Goal: Information Seeking & Learning: Understand process/instructions

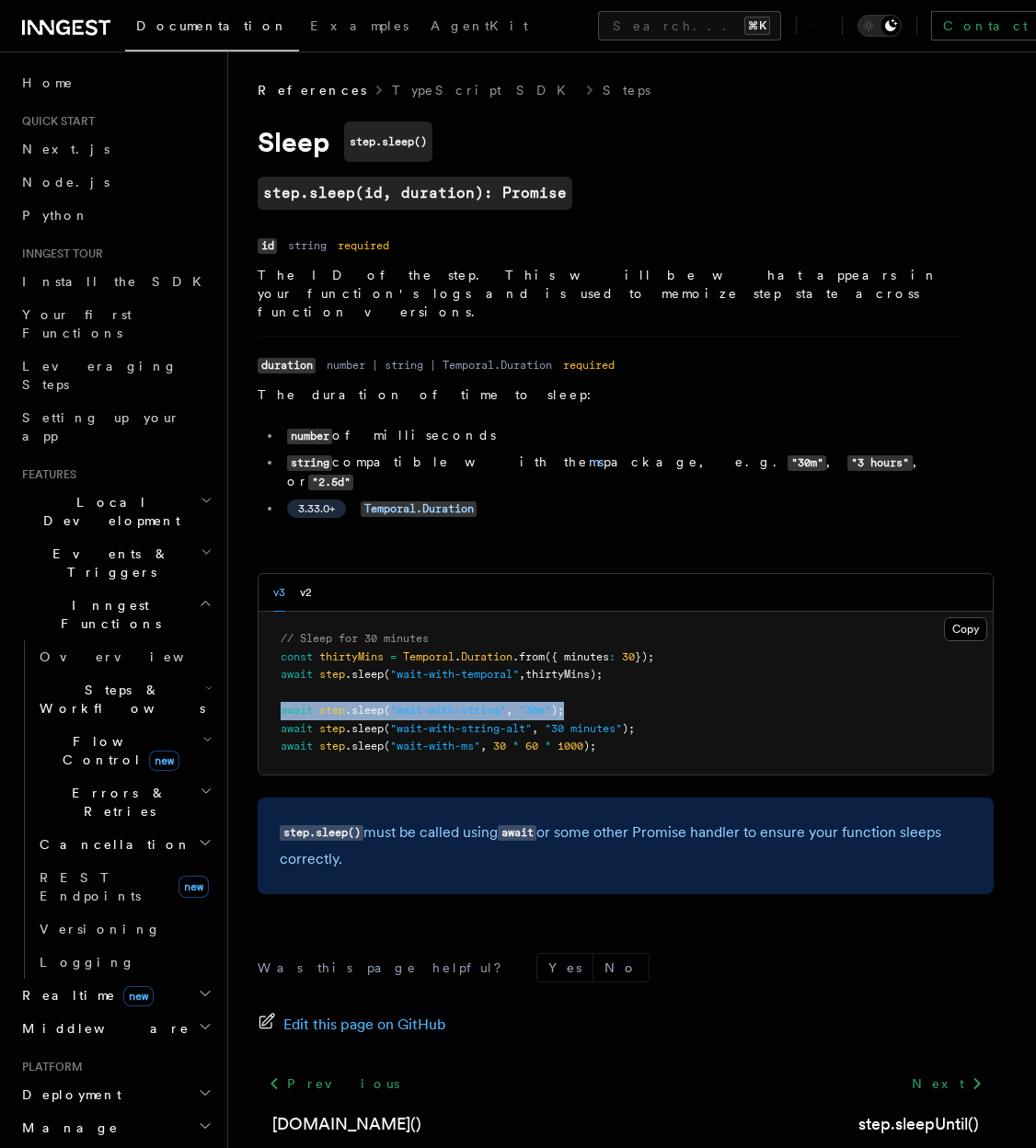
drag, startPoint x: 280, startPoint y: 671, endPoint x: 653, endPoint y: 675, distance: 373.0
click at [653, 675] on pre "// Sleep for 30 minutes const thirtyMins = Temporal . Duration .from ({ minutes…" at bounding box center [626, 693] width 734 height 163
copy span "await step .sleep ( "wait-with-string" , "30m" );"
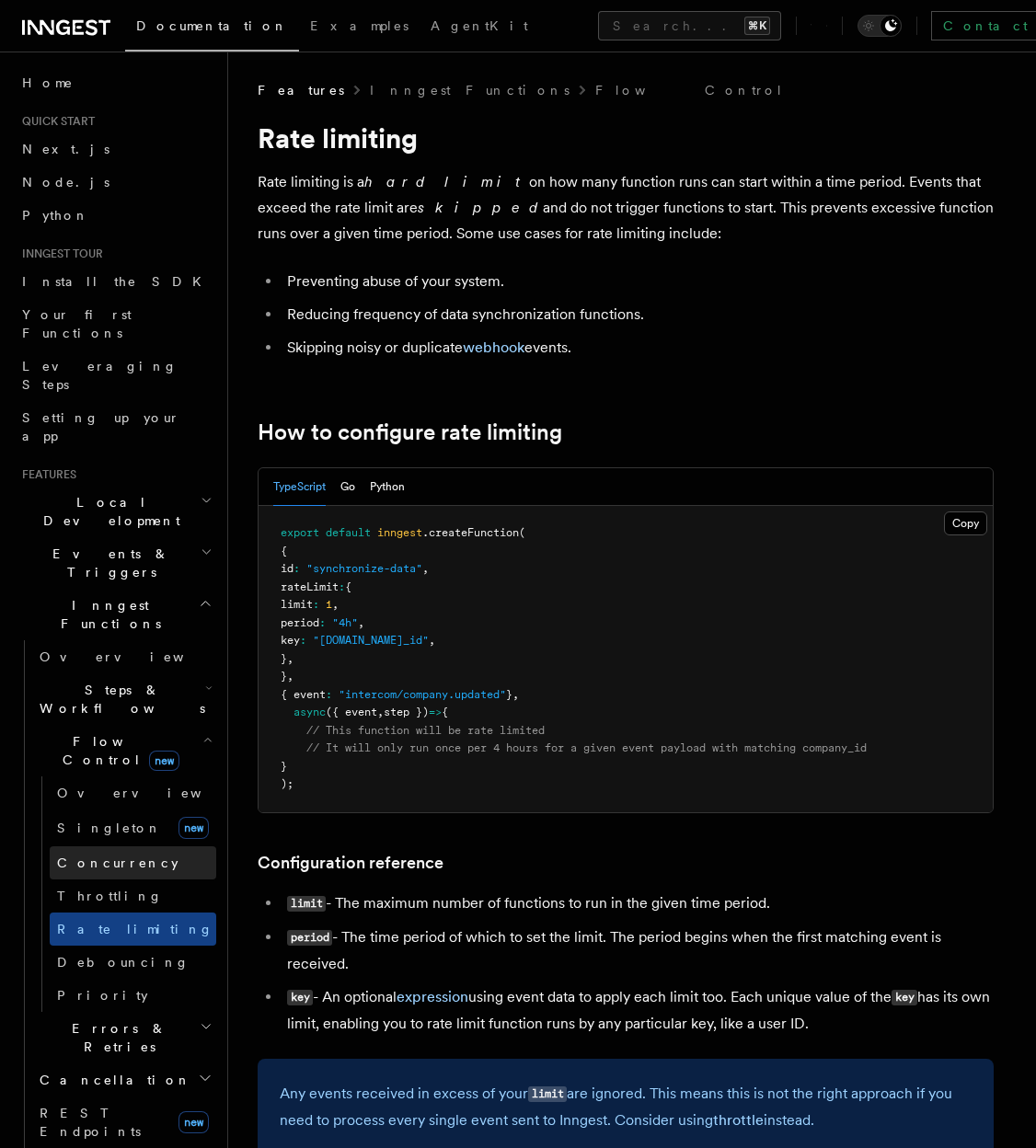
click at [101, 856] on span "Concurrency" at bounding box center [118, 862] width 122 height 14
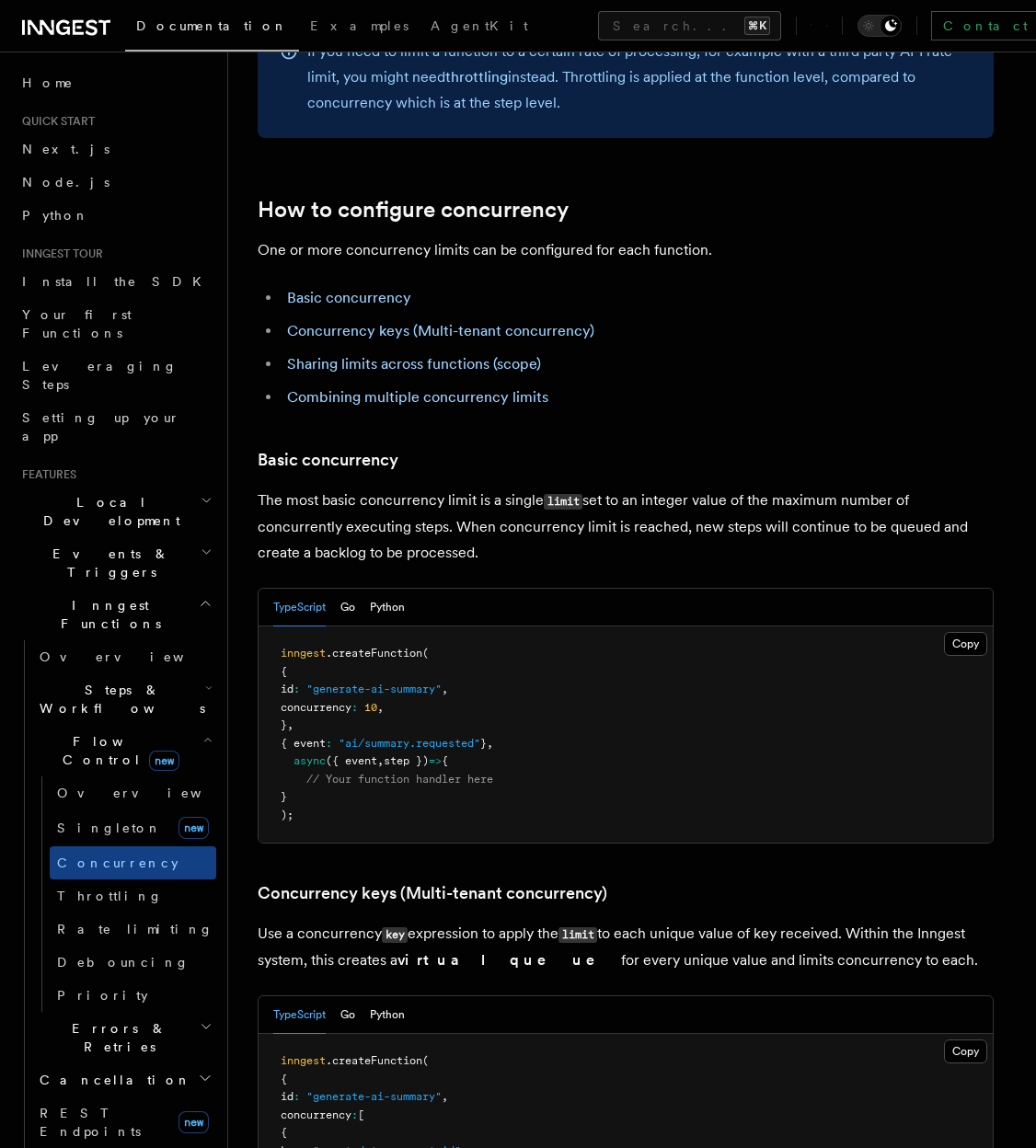
scroll to position [879, 0]
click at [108, 912] on link "Rate limiting" at bounding box center [133, 929] width 167 height 34
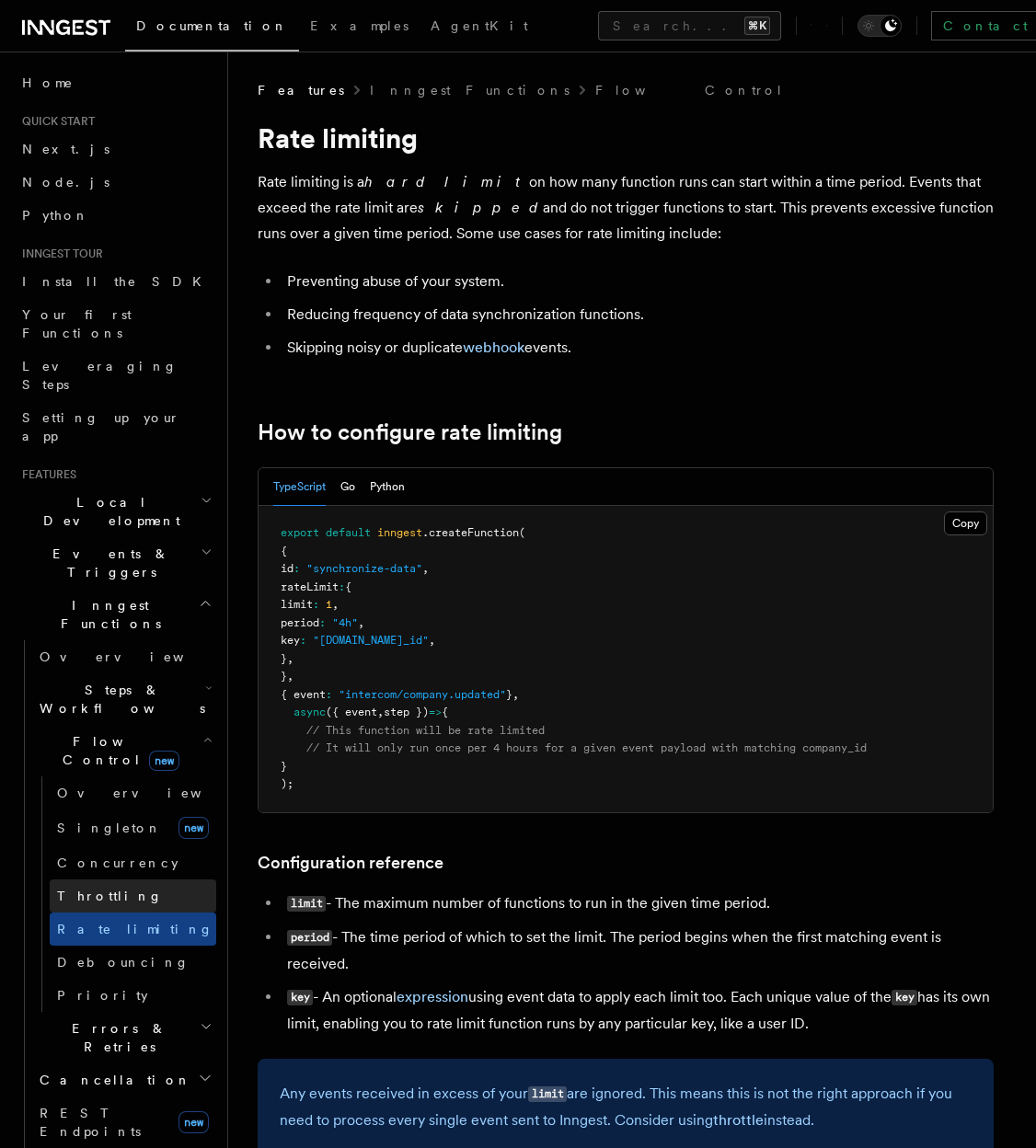
click at [120, 880] on link "Throttling" at bounding box center [133, 896] width 167 height 34
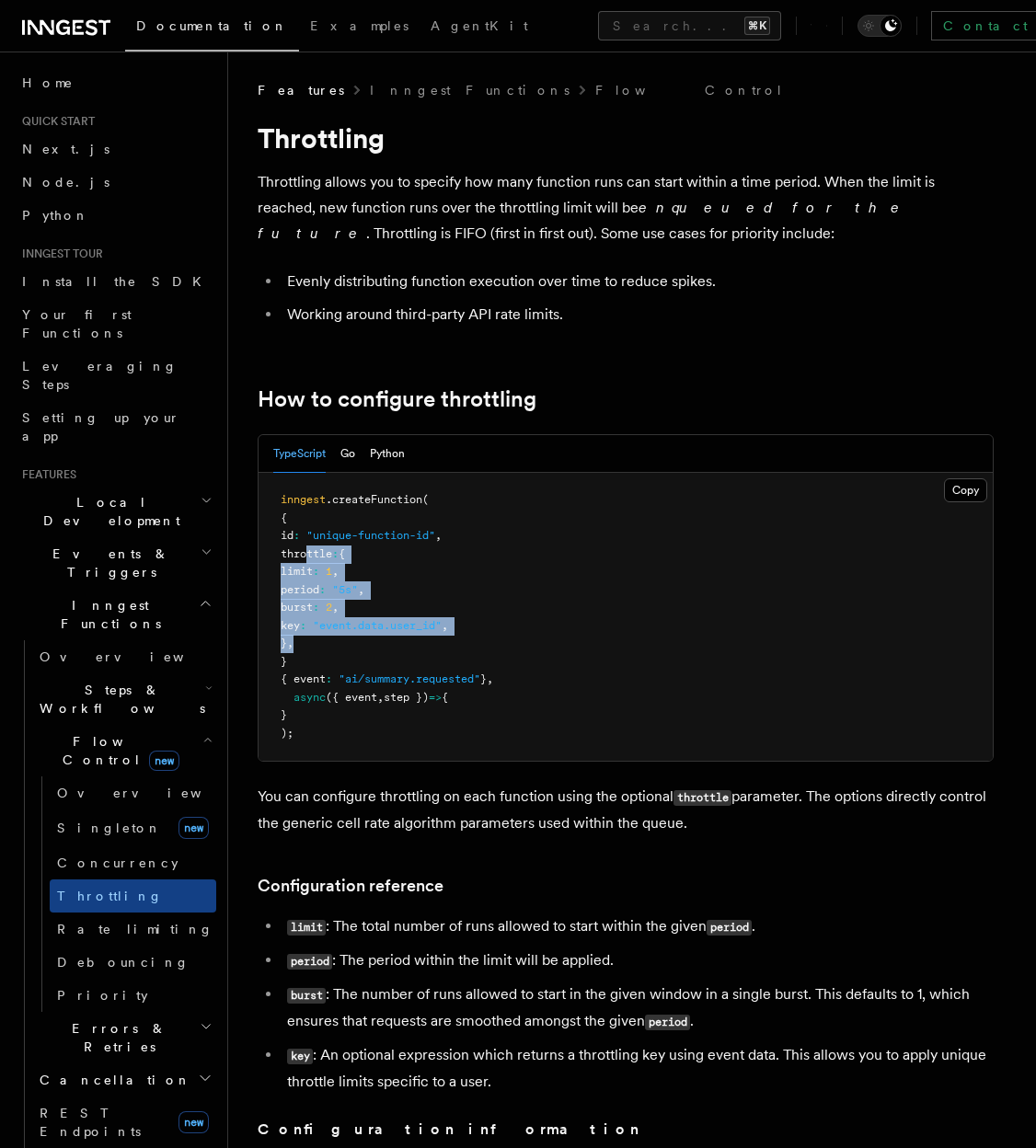
drag, startPoint x: 306, startPoint y: 553, endPoint x: 380, endPoint y: 637, distance: 111.9
click at [380, 637] on pre "inngest .createFunction ( { id : "unique-function-id" , throttle : { limit : 1 …" at bounding box center [626, 616] width 734 height 287
copy code "throttle : { limit : 1 , period : "5s" , burst : 2 , key : "event.data.user_id"…"
click at [374, 633] on pre "inngest .createFunction ( { id : "unique-function-id" , throttle : { limit : 1 …" at bounding box center [626, 616] width 734 height 287
drag, startPoint x: 304, startPoint y: 557, endPoint x: 358, endPoint y: 641, distance: 99.9
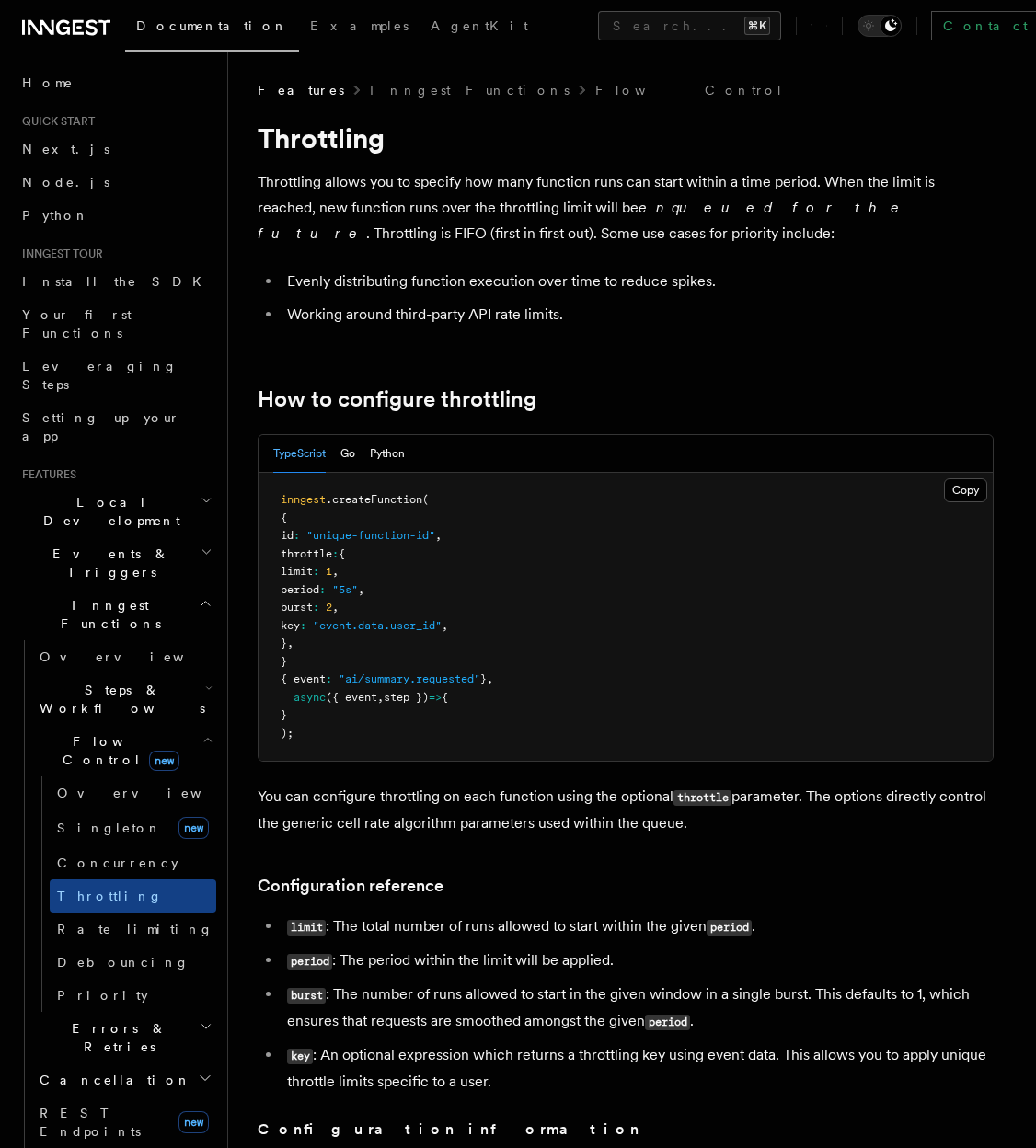
click at [358, 641] on pre "inngest .createFunction ( { id : "unique-function-id" , throttle : { limit : 1 …" at bounding box center [626, 616] width 734 height 287
drag, startPoint x: 358, startPoint y: 641, endPoint x: 307, endPoint y: 558, distance: 97.4
click at [307, 558] on pre "inngest .createFunction ( { id : "unique-function-id" , throttle : { limit : 1 …" at bounding box center [626, 616] width 734 height 287
copy code "throttle : { limit : 1 , period : "5s" , burst : 2 , key : "event.data.user_id"…"
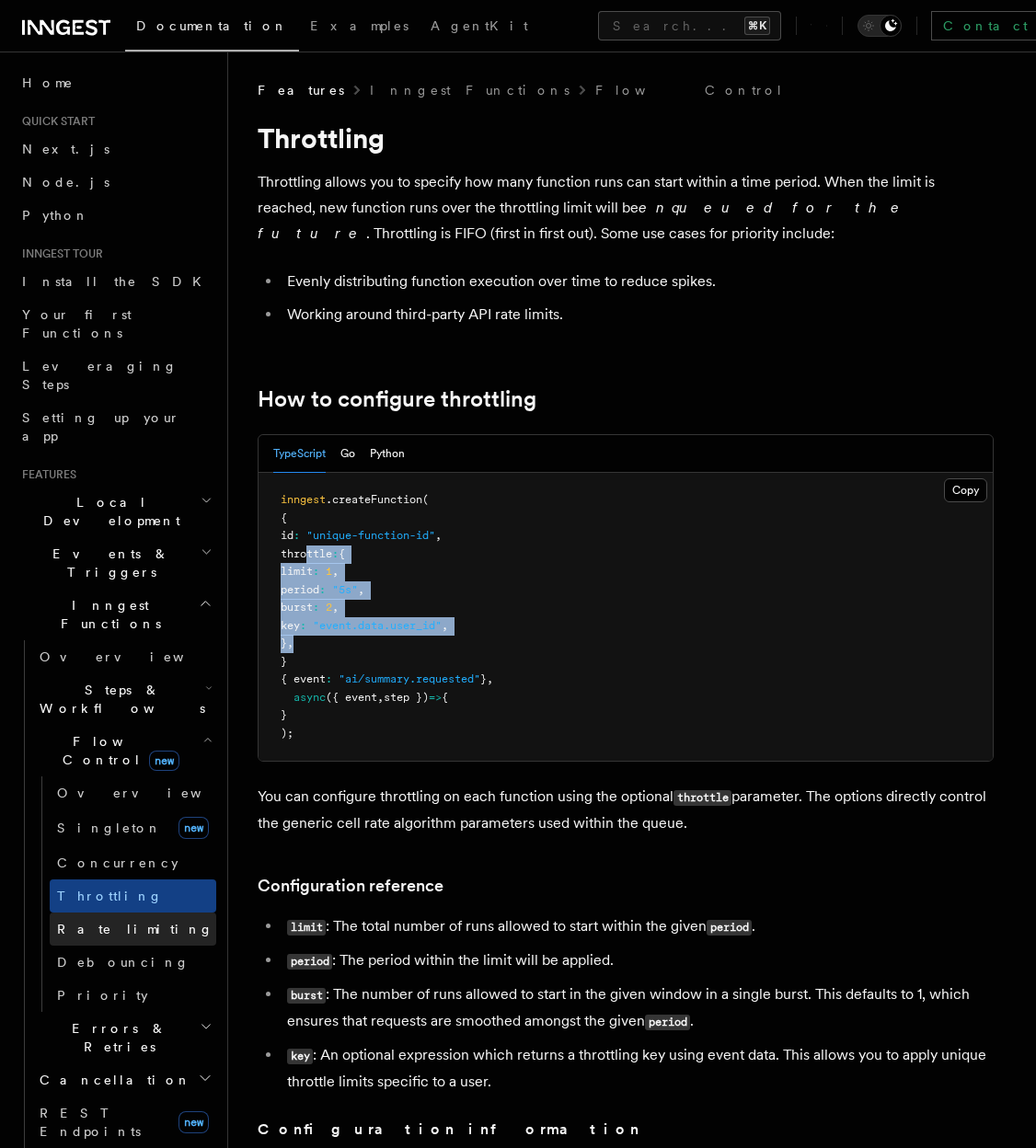
click at [118, 912] on link "Rate limiting" at bounding box center [133, 929] width 167 height 34
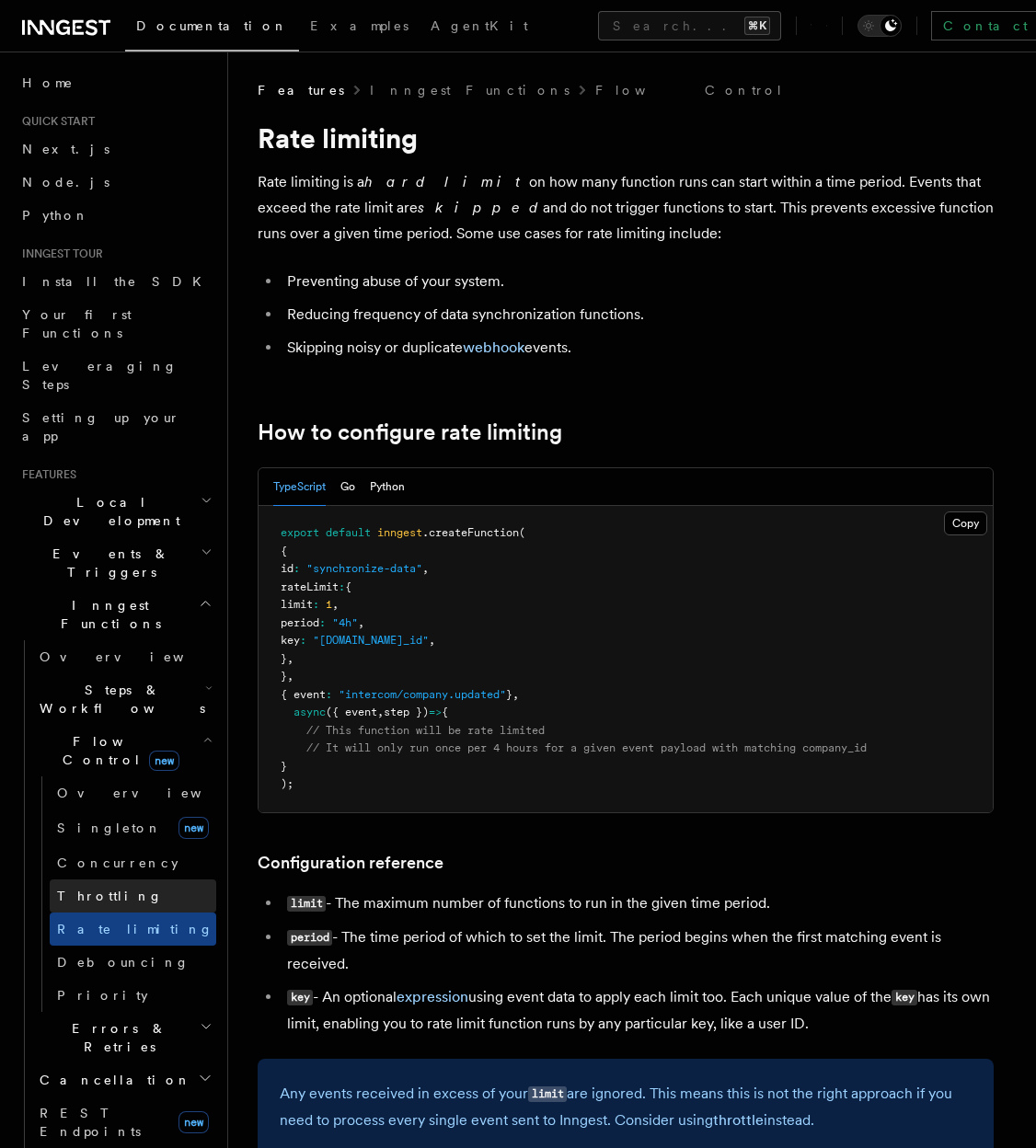
click at [124, 880] on link "Throttling" at bounding box center [133, 896] width 167 height 34
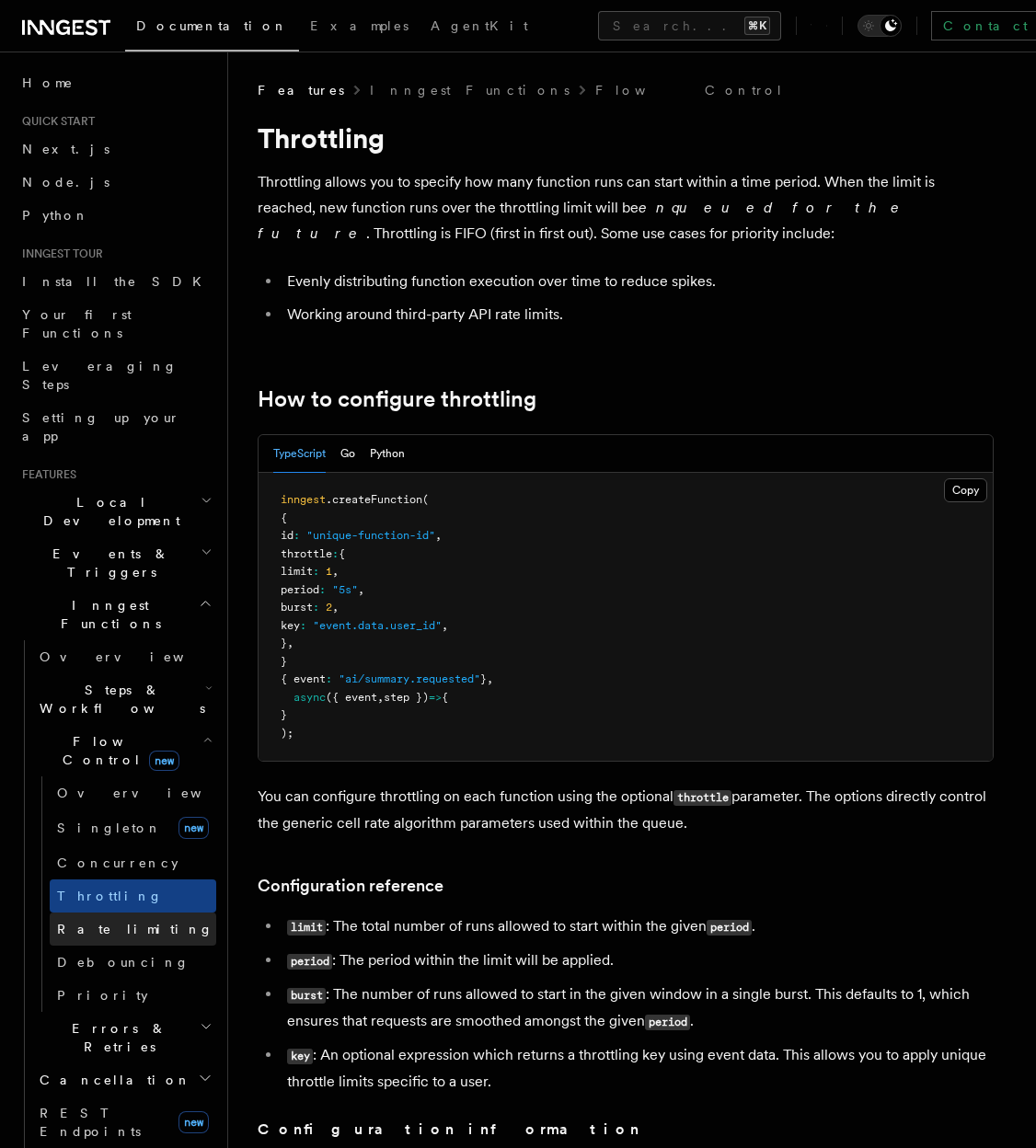
click at [141, 912] on link "Rate limiting" at bounding box center [133, 929] width 167 height 34
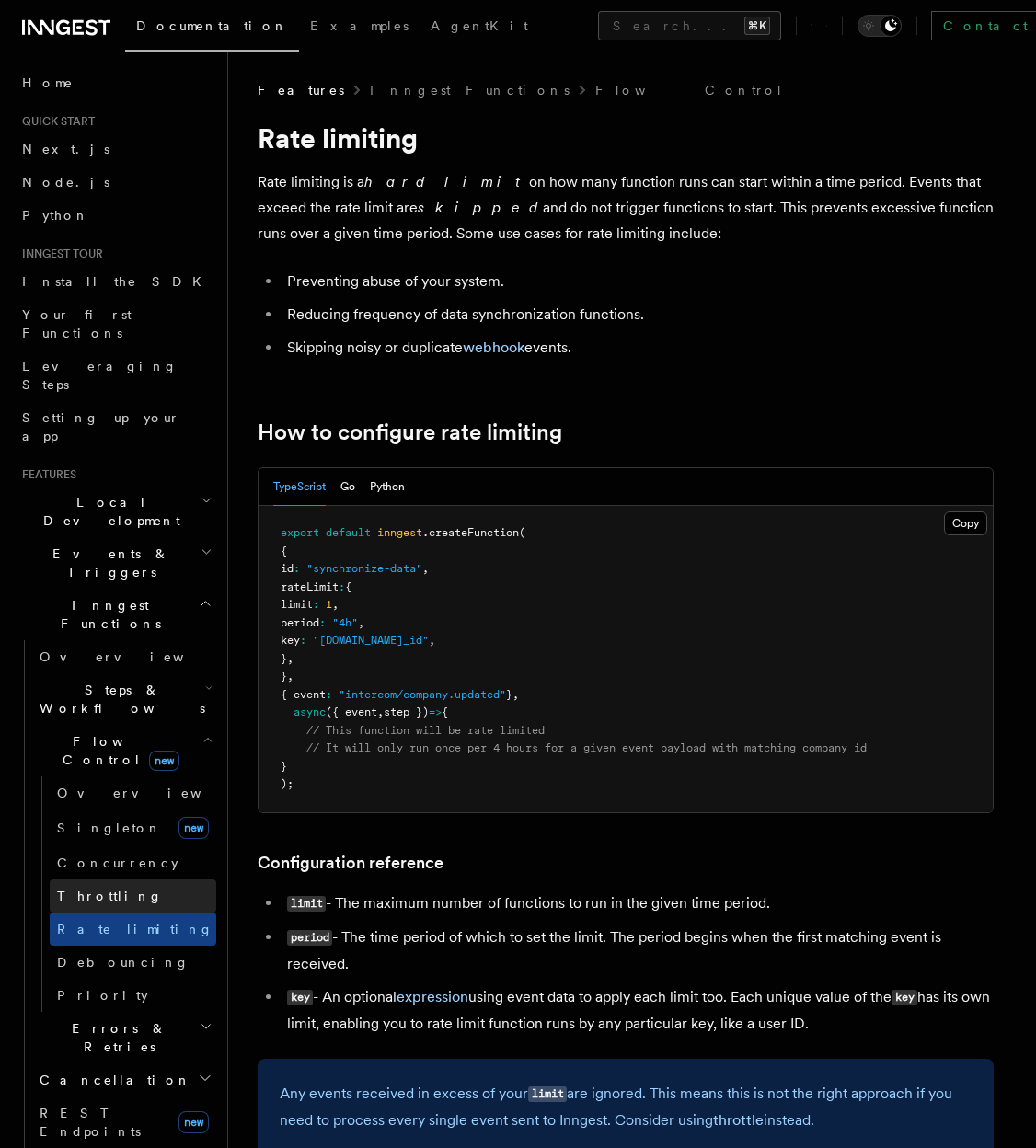
click at [143, 880] on link "Throttling" at bounding box center [133, 896] width 167 height 34
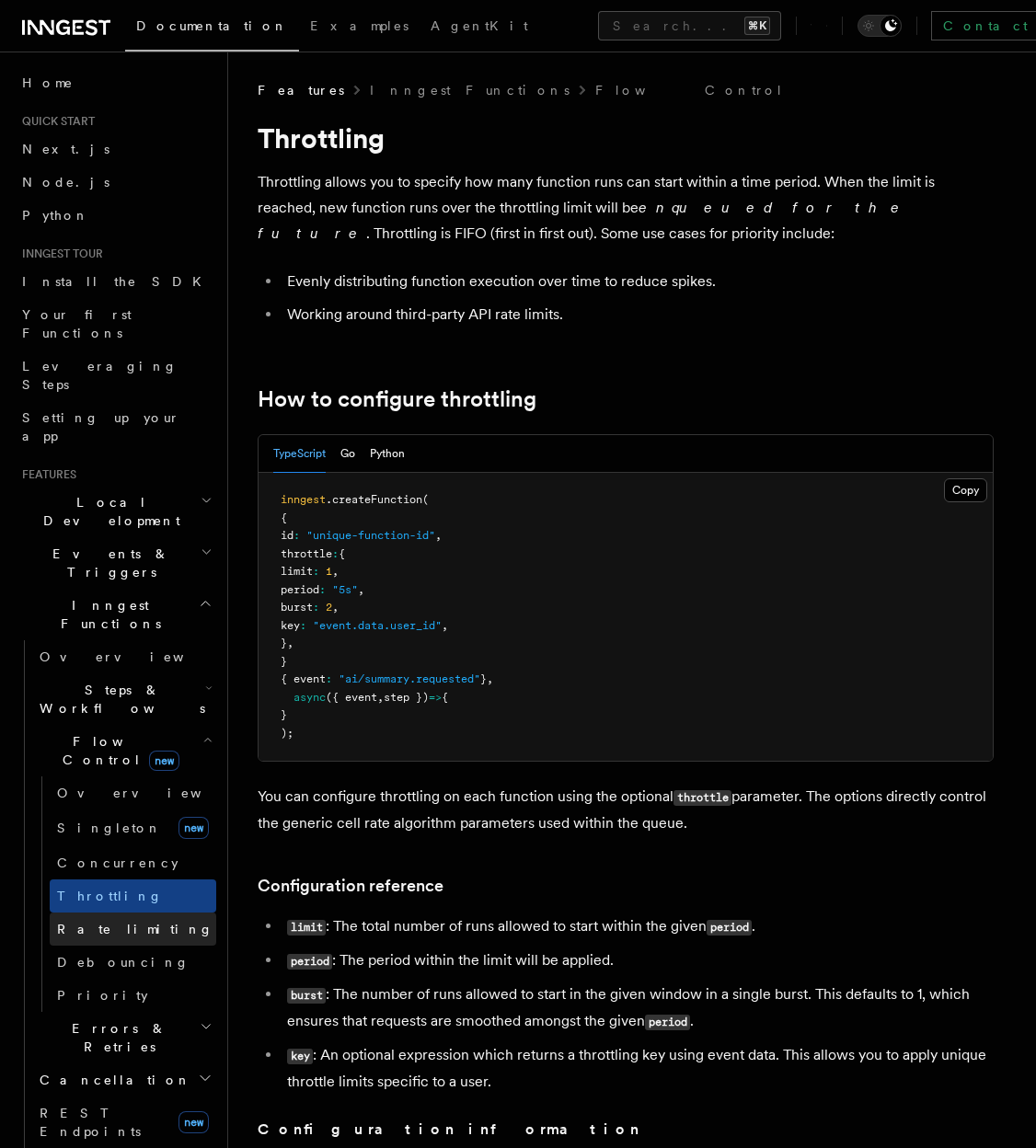
click at [137, 912] on link "Rate limiting" at bounding box center [133, 929] width 167 height 34
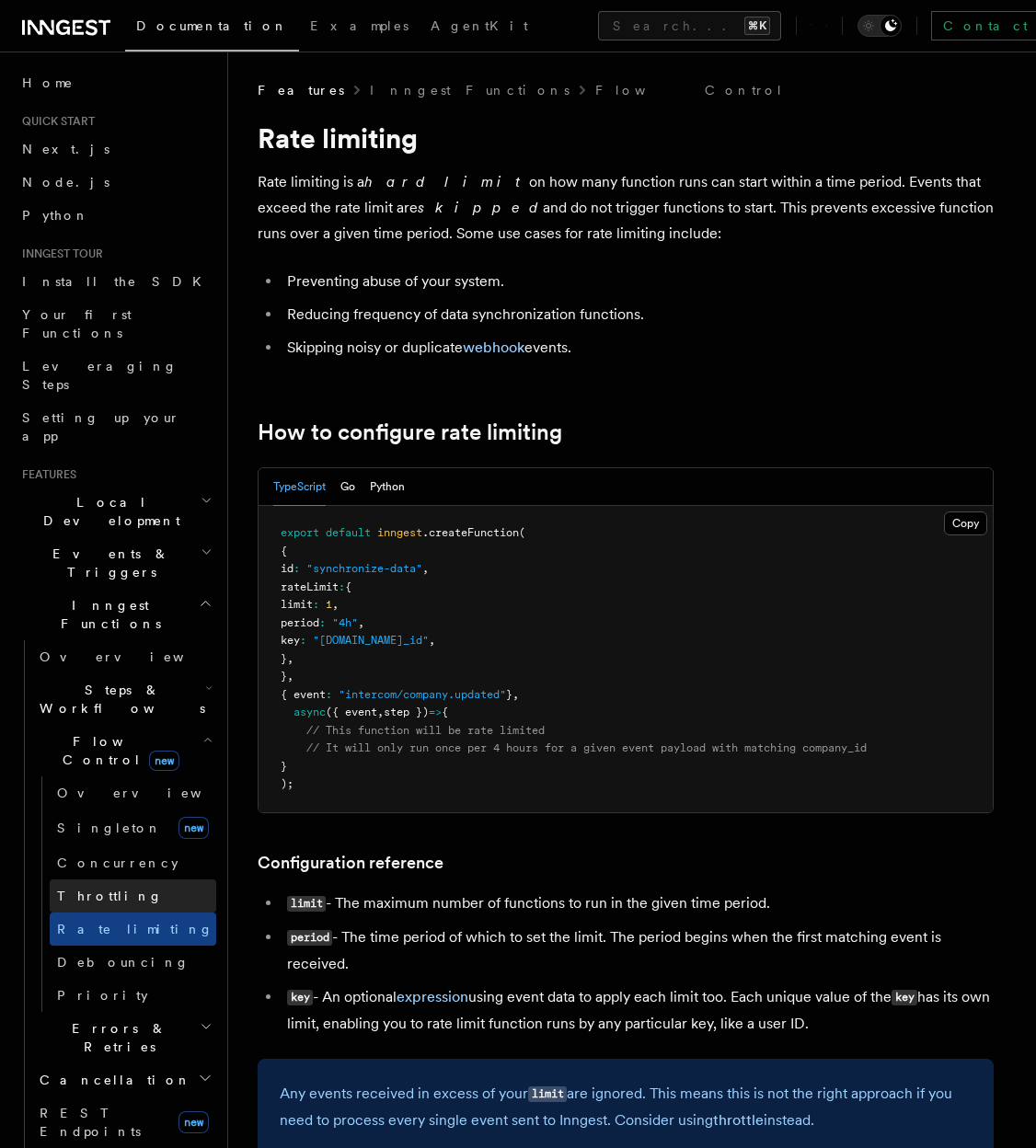
click at [152, 880] on link "Throttling" at bounding box center [133, 896] width 167 height 34
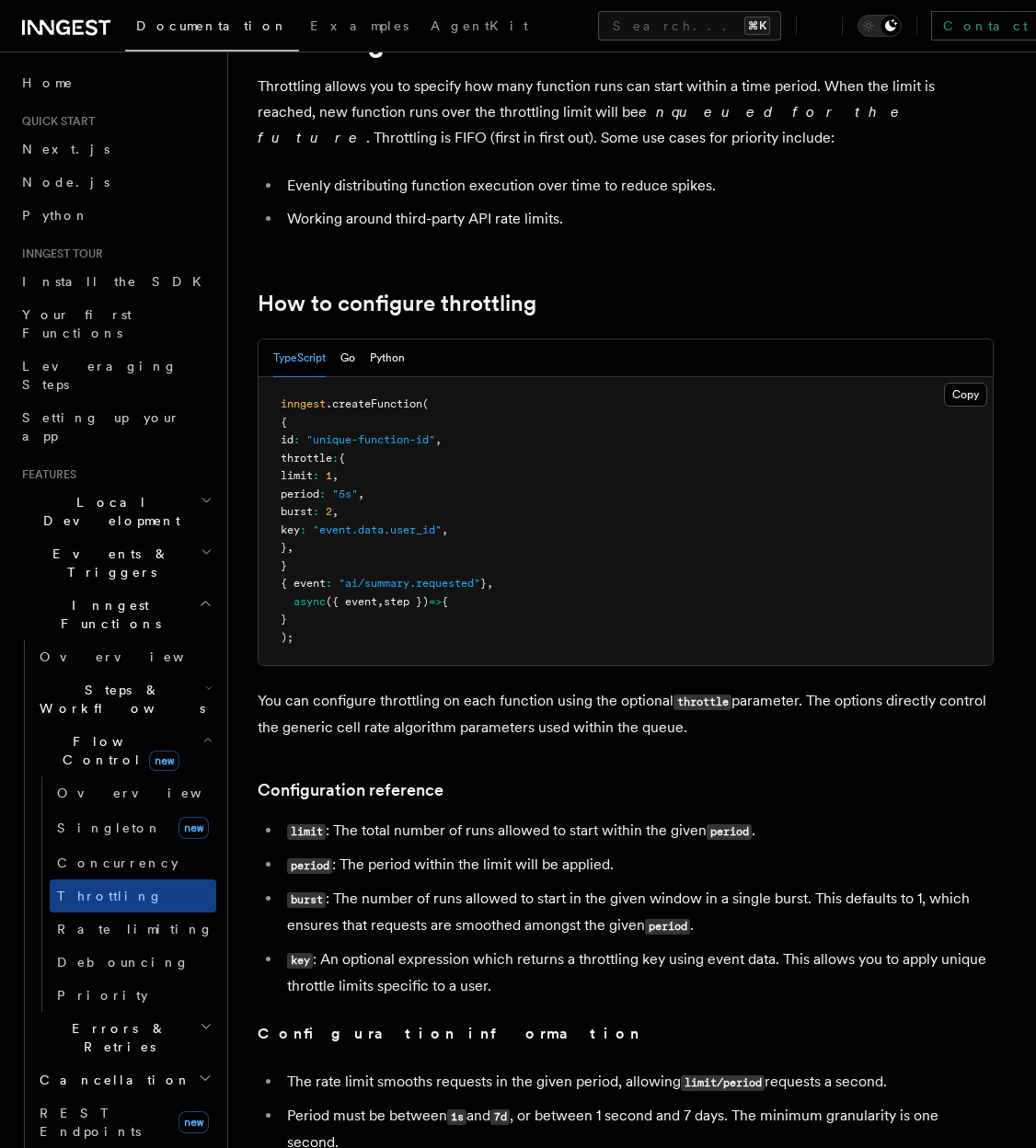
scroll to position [100, 0]
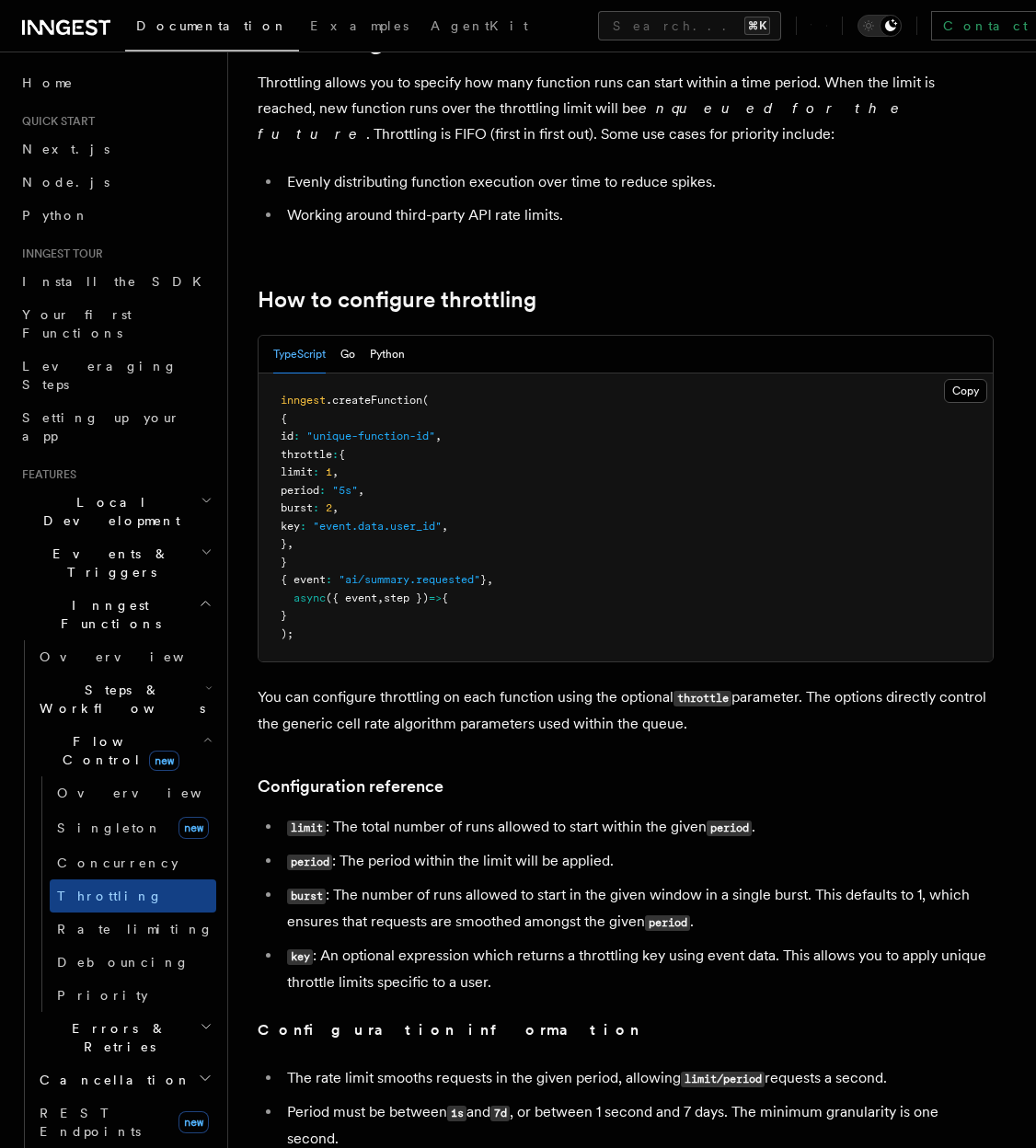
click at [355, 881] on ul "limit : The total number of runs allowed to start within the given period . per…" at bounding box center [626, 905] width 736 height 181
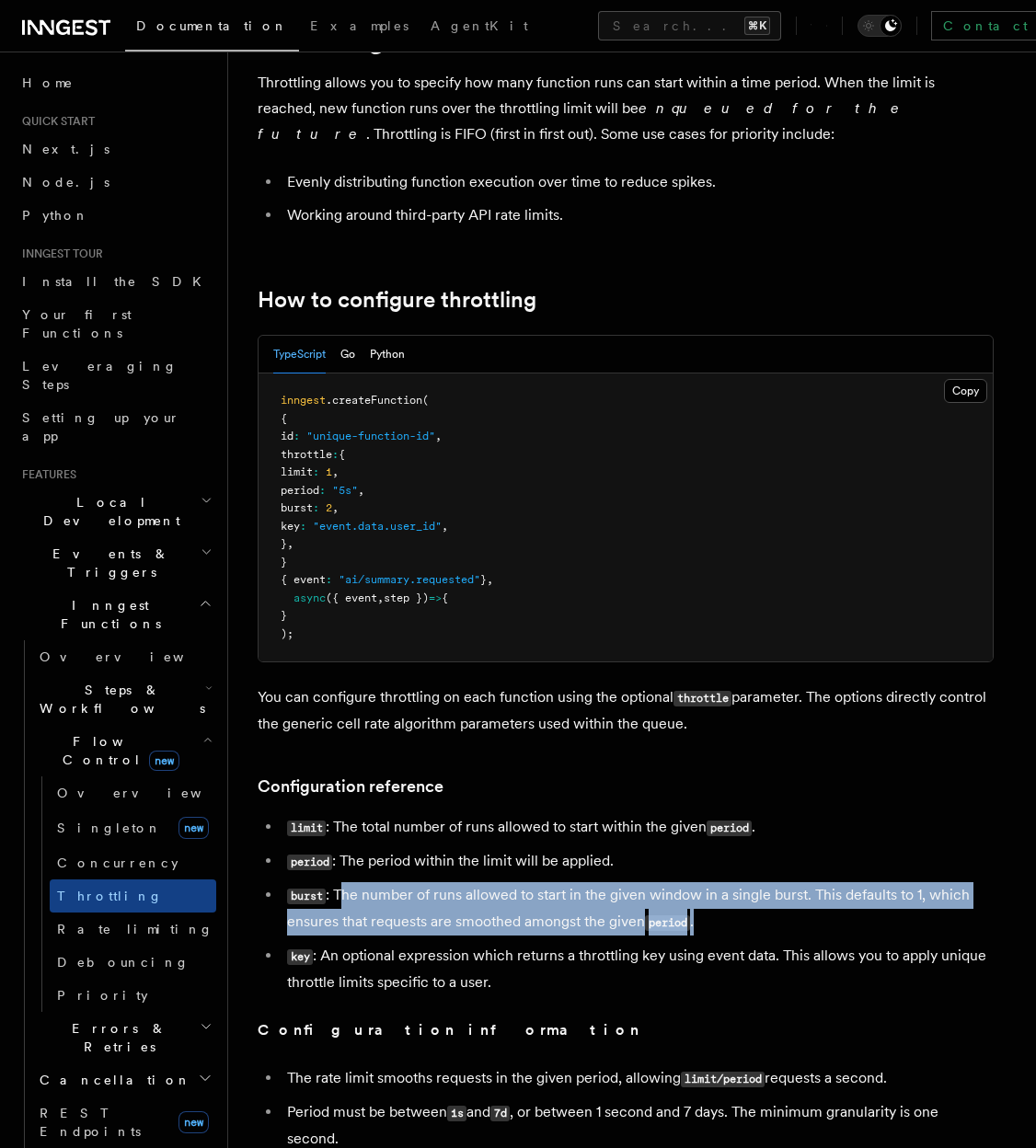
drag, startPoint x: 342, startPoint y: 889, endPoint x: 708, endPoint y: 924, distance: 367.7
click at [708, 924] on li "burst : The number of runs allowed to start in the given window in a single bur…" at bounding box center [637, 909] width 712 height 54
drag, startPoint x: 753, startPoint y: 924, endPoint x: 533, endPoint y: 897, distance: 221.7
click at [533, 897] on li "burst : The number of runs allowed to start in the given window in a single bur…" at bounding box center [637, 909] width 712 height 54
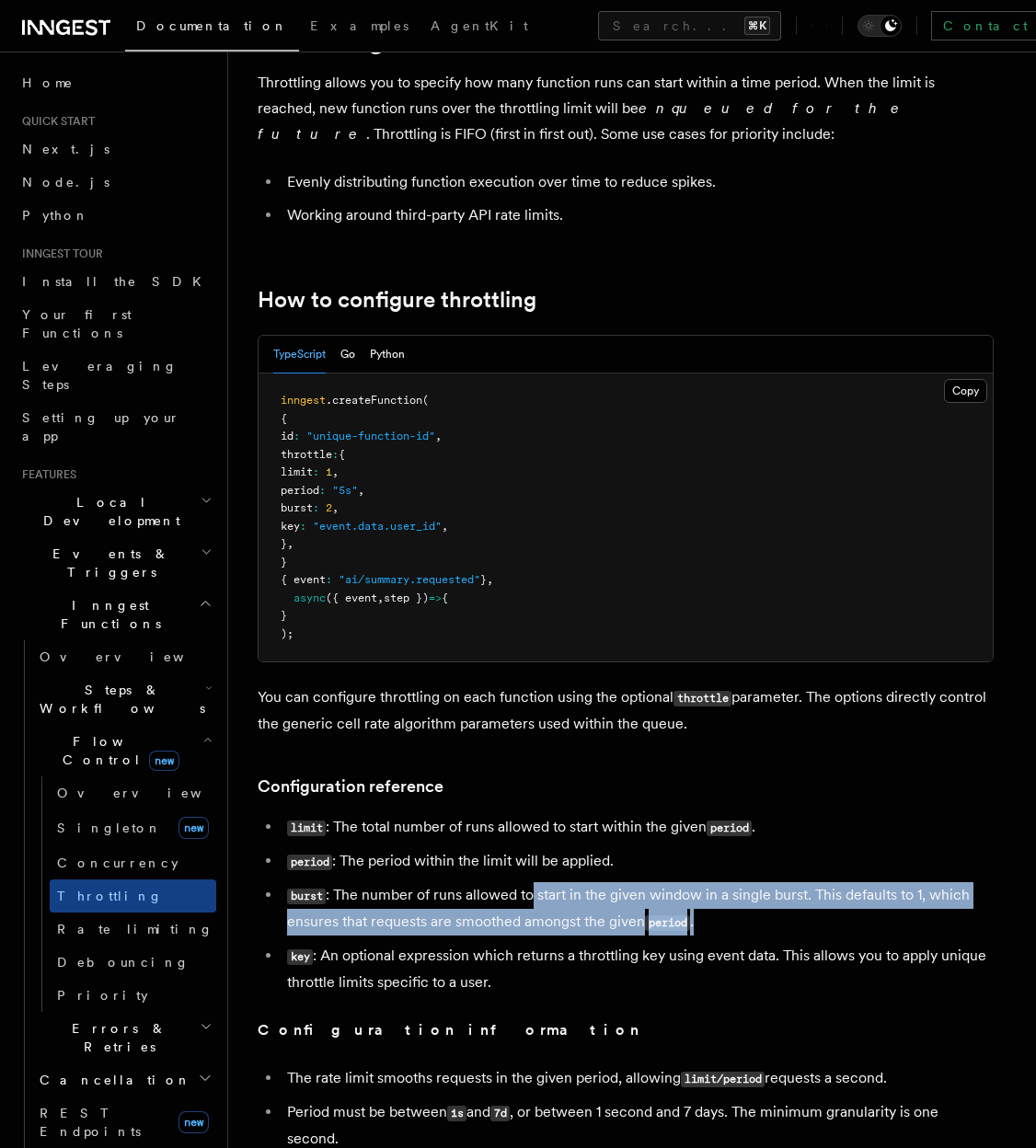
click at [533, 897] on li "burst : The number of runs allowed to start in the given window in a single bur…" at bounding box center [637, 909] width 712 height 54
drag, startPoint x: 484, startPoint y: 895, endPoint x: 736, endPoint y: 932, distance: 254.7
click at [736, 932] on li "burst : The number of runs allowed to start in the given window in a single bur…" at bounding box center [637, 909] width 712 height 54
click at [735, 932] on li "burst : The number of runs allowed to start in the given window in a single bur…" at bounding box center [637, 909] width 712 height 54
drag, startPoint x: 769, startPoint y: 932, endPoint x: 336, endPoint y: 899, distance: 434.3
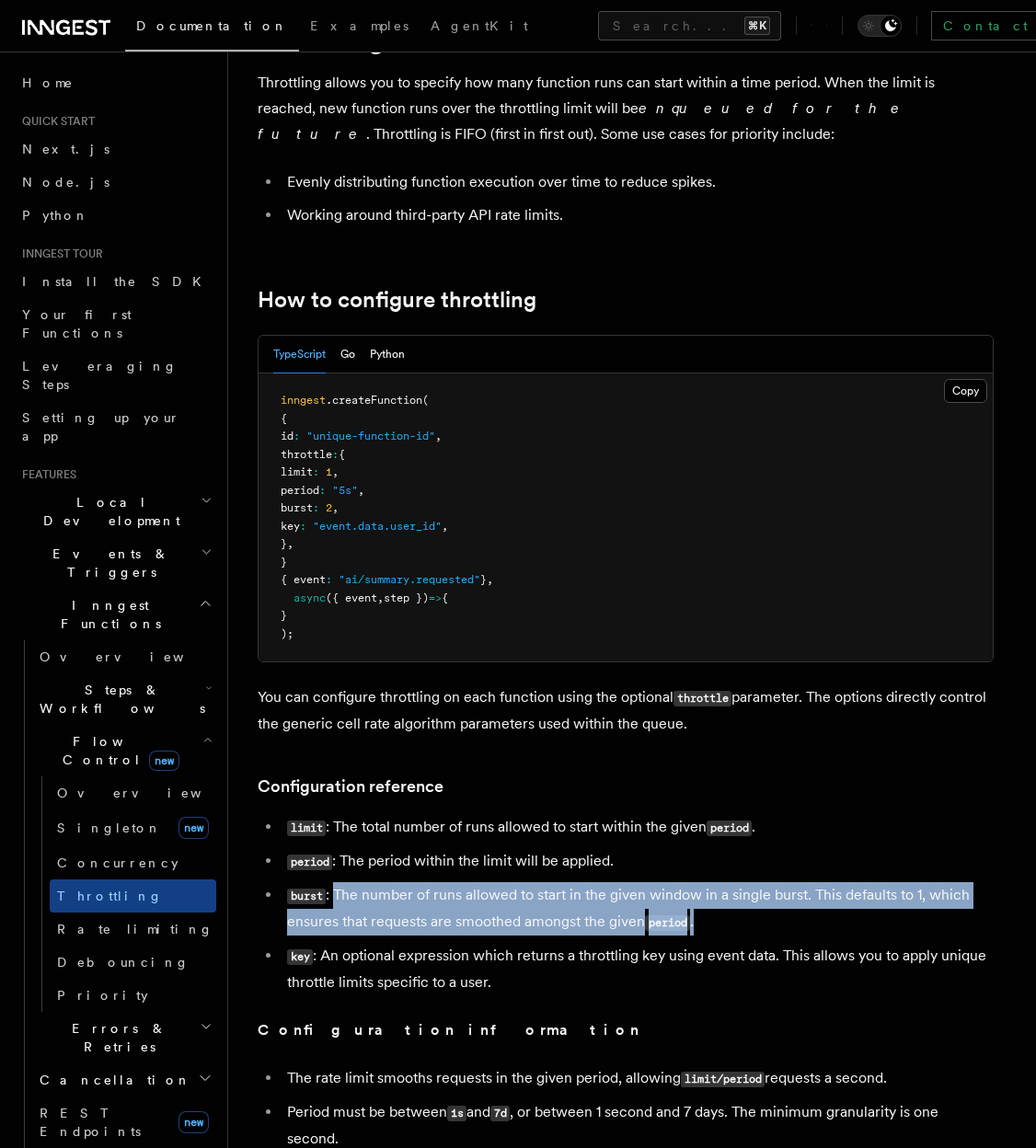
click at [336, 899] on li "burst : The number of runs allowed to start in the given window in a single bur…" at bounding box center [637, 909] width 712 height 54
drag, startPoint x: 336, startPoint y: 886, endPoint x: 771, endPoint y: 921, distance: 436.4
click at [771, 921] on li "burst : The number of runs allowed to start in the given window in a single bur…" at bounding box center [637, 909] width 712 height 54
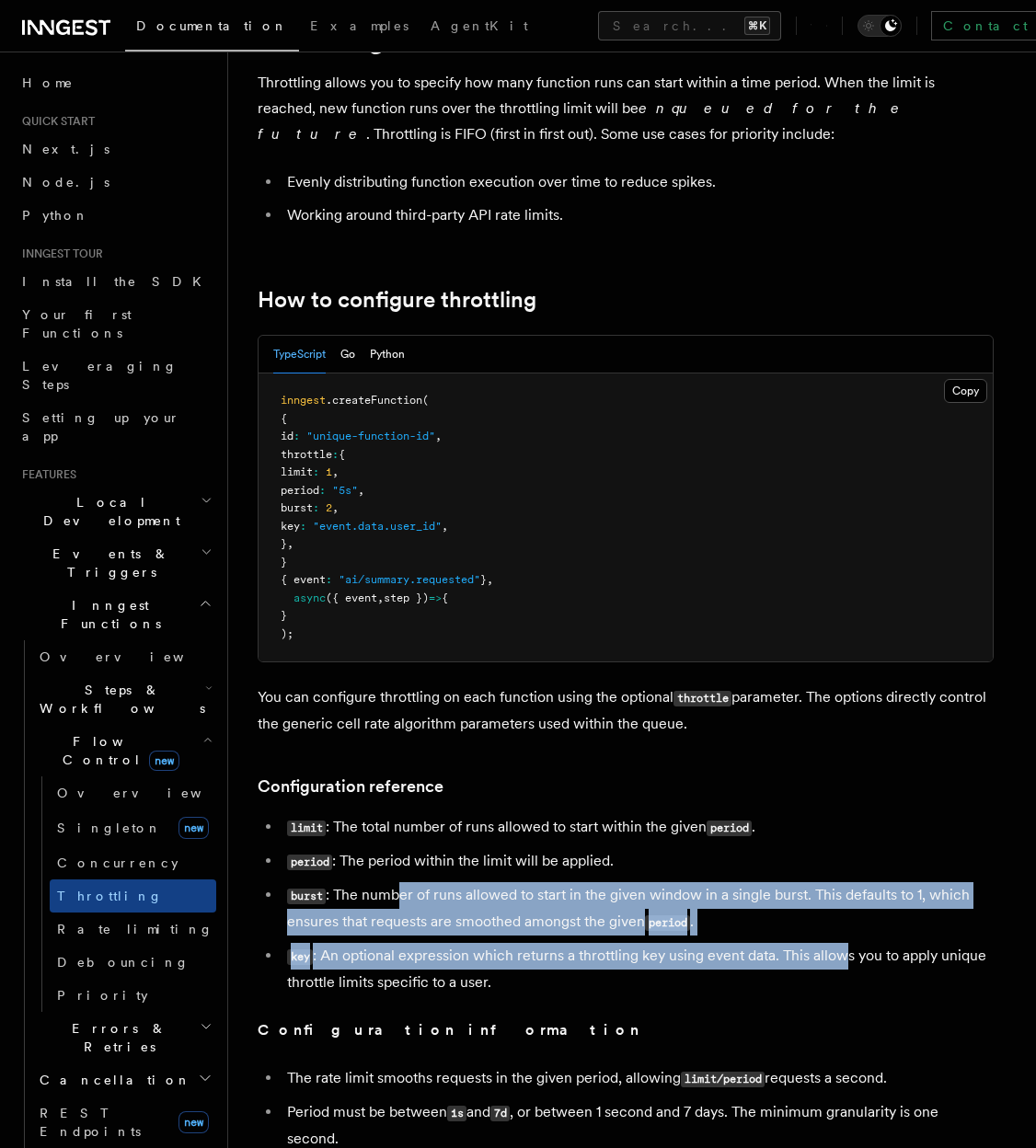
drag, startPoint x: 809, startPoint y: 945, endPoint x: 401, endPoint y: 901, distance: 410.4
click at [401, 901] on ul "limit : The total number of runs allowed to start within the given period . per…" at bounding box center [626, 905] width 736 height 181
click at [401, 901] on li "burst : The number of runs allowed to start in the given window in a single bur…" at bounding box center [637, 909] width 712 height 54
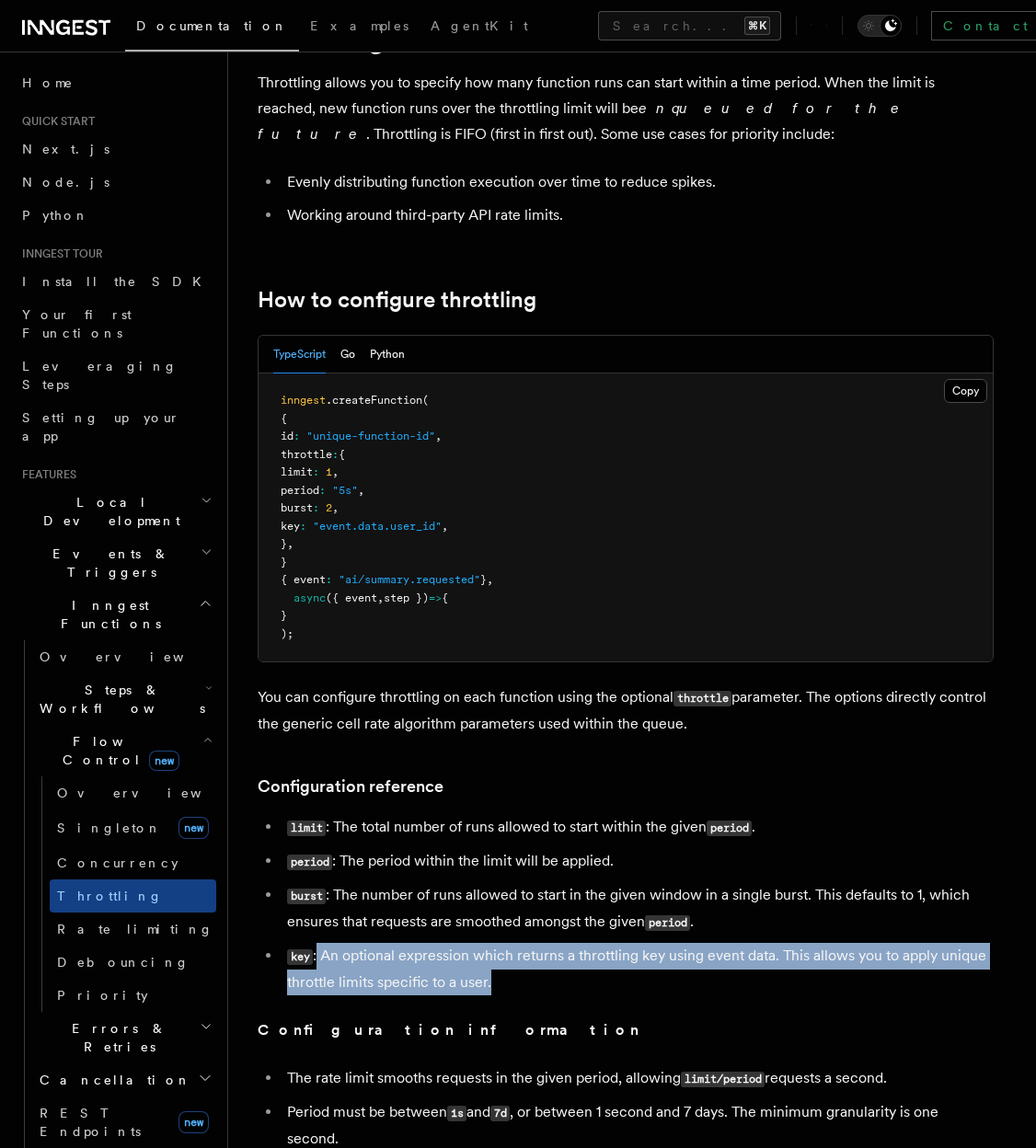
drag, startPoint x: 318, startPoint y: 960, endPoint x: 548, endPoint y: 992, distance: 232.2
click at [548, 992] on li "key : An optional expression which returns a throttling key using event data. T…" at bounding box center [637, 969] width 712 height 53
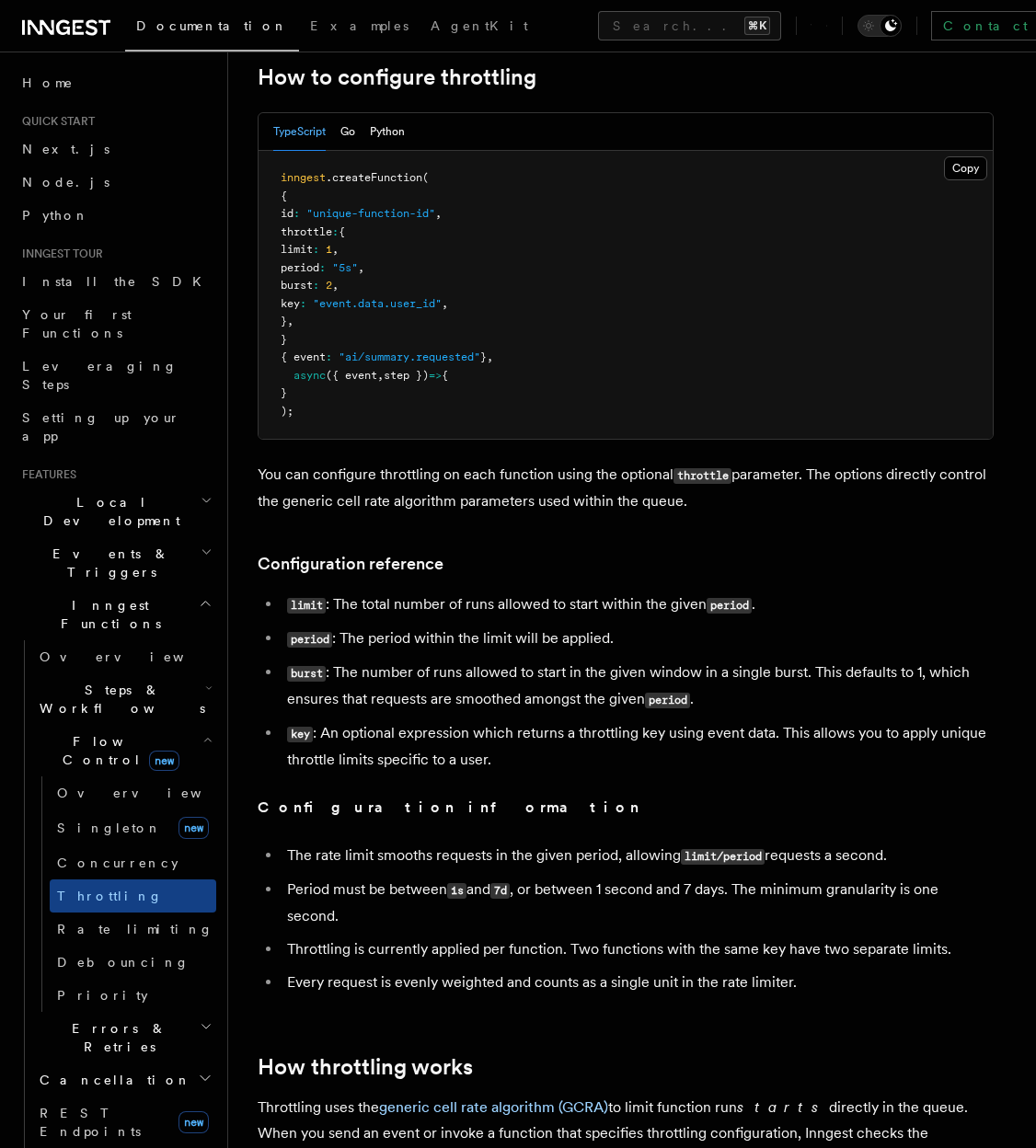
scroll to position [330, 0]
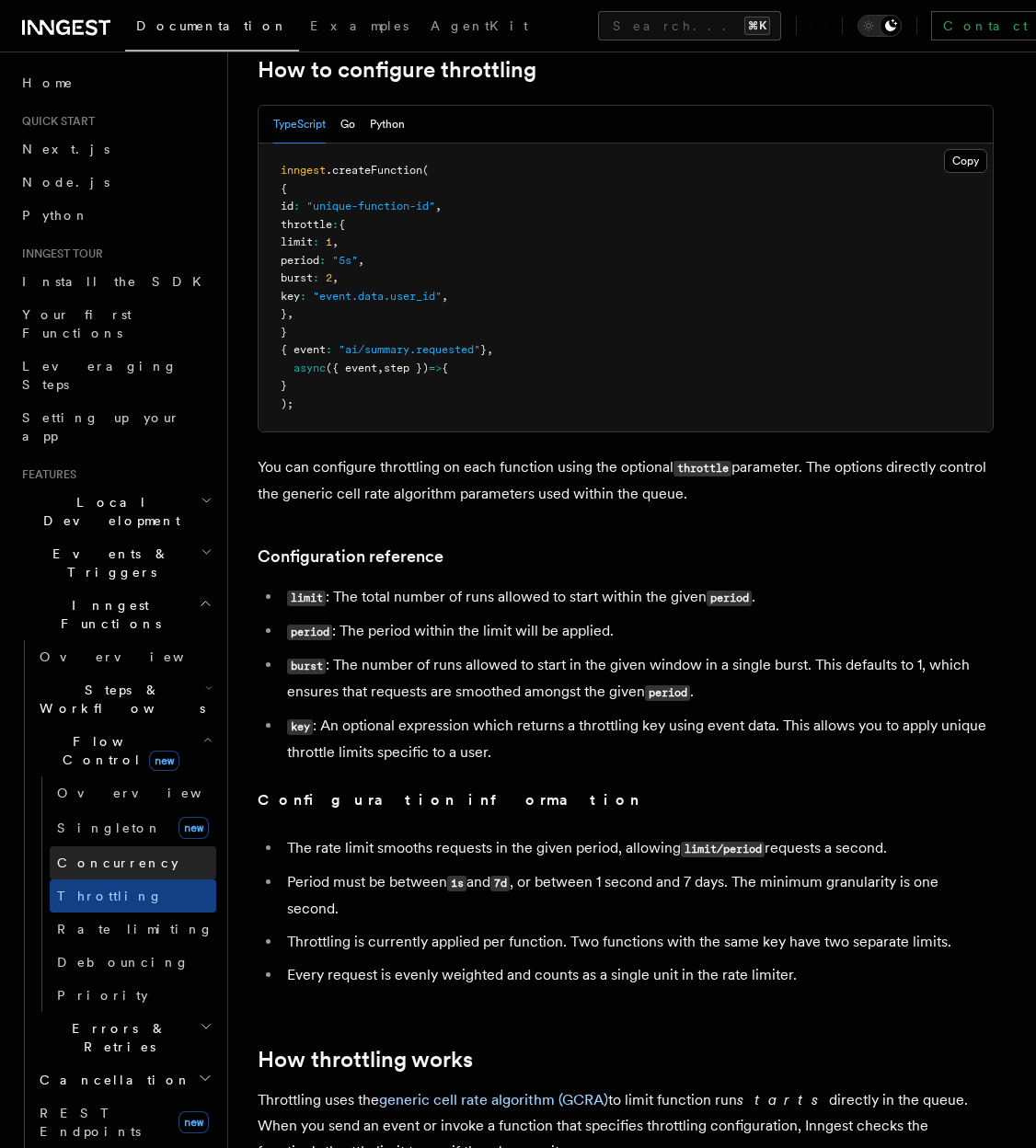
click at [114, 856] on span "Concurrency" at bounding box center [118, 862] width 122 height 14
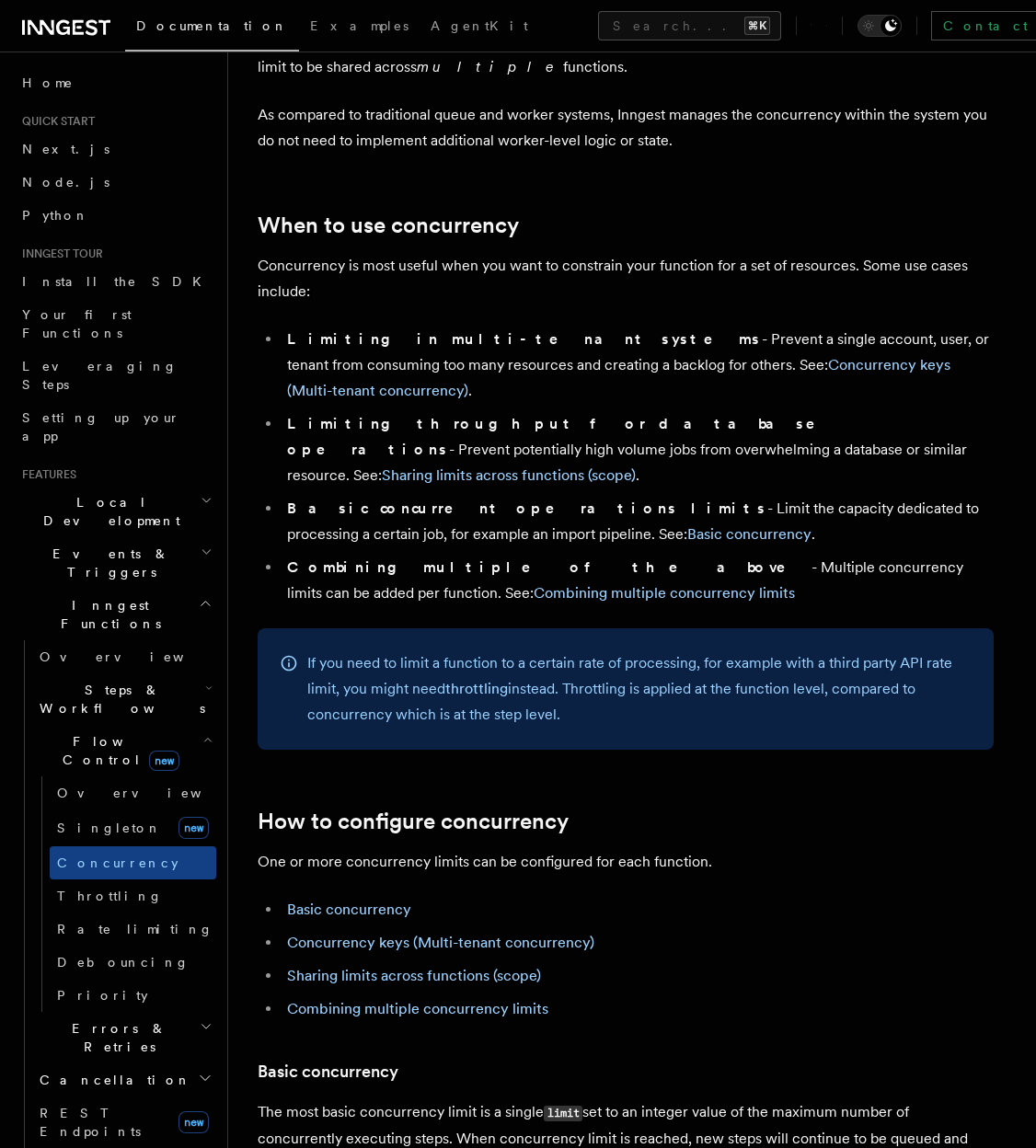
scroll to position [266, 0]
click at [357, 896] on li "Basic concurrency" at bounding box center [637, 908] width 712 height 26
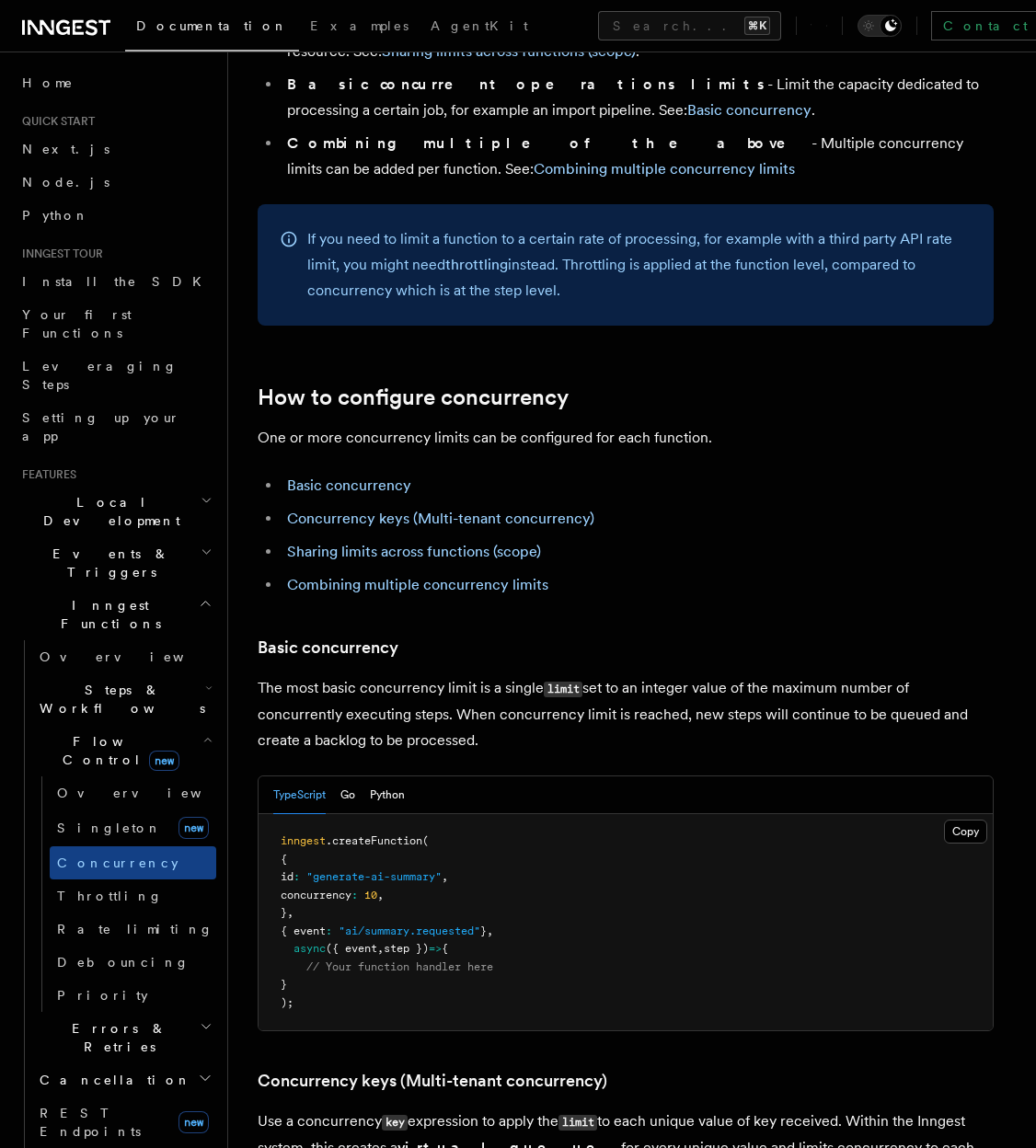
scroll to position [702, 0]
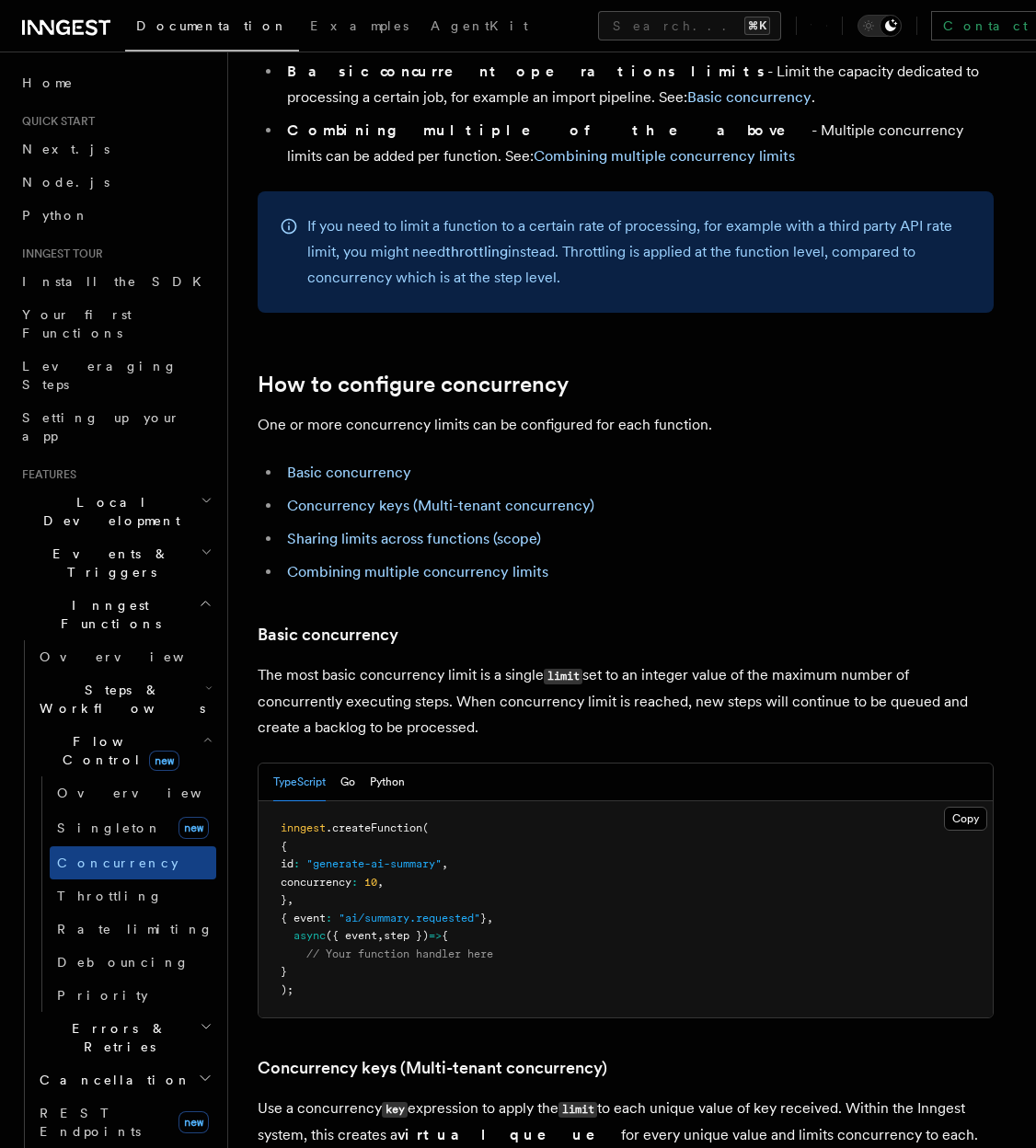
click at [150, 750] on span "new" at bounding box center [165, 760] width 31 height 20
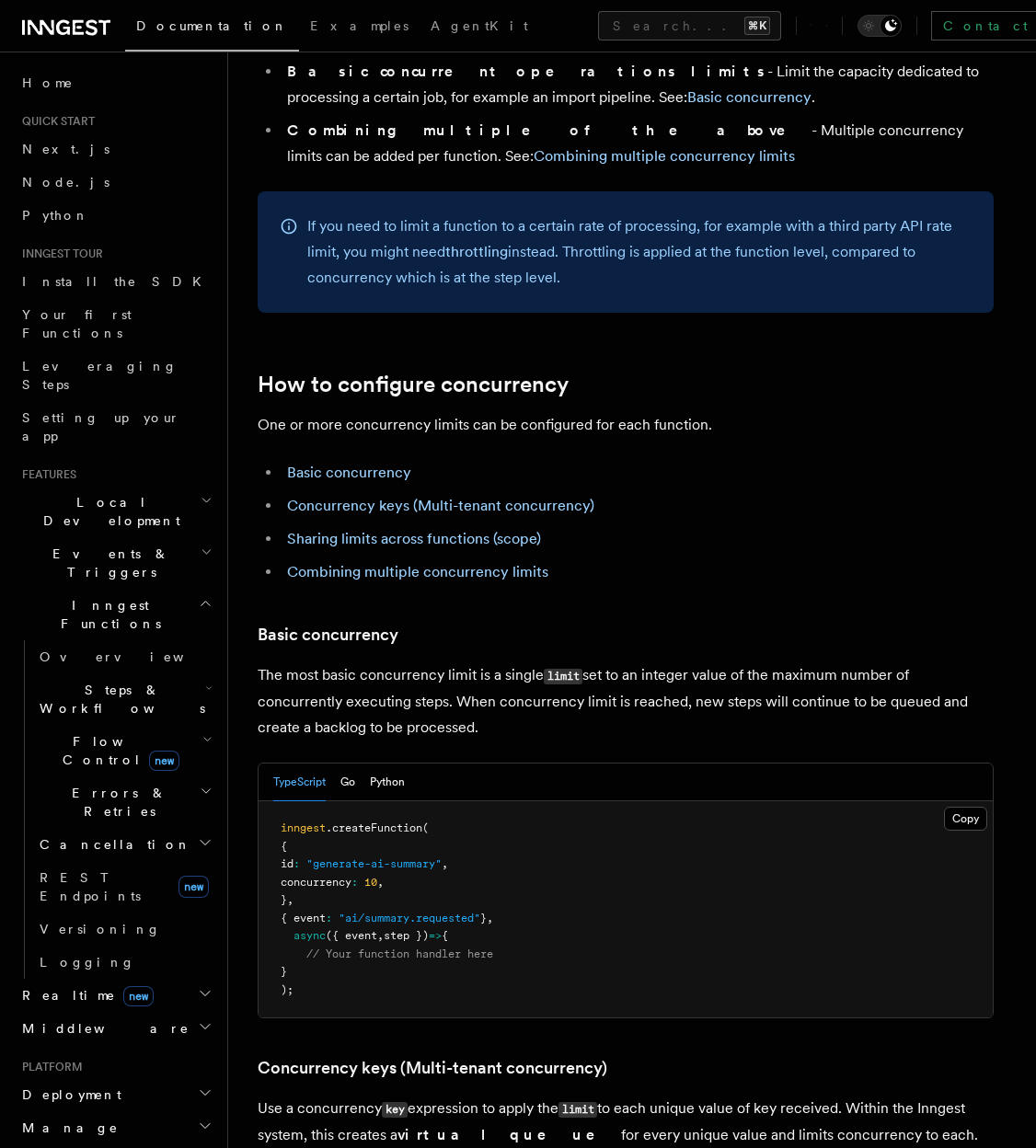
click at [150, 750] on span "new" at bounding box center [165, 760] width 31 height 20
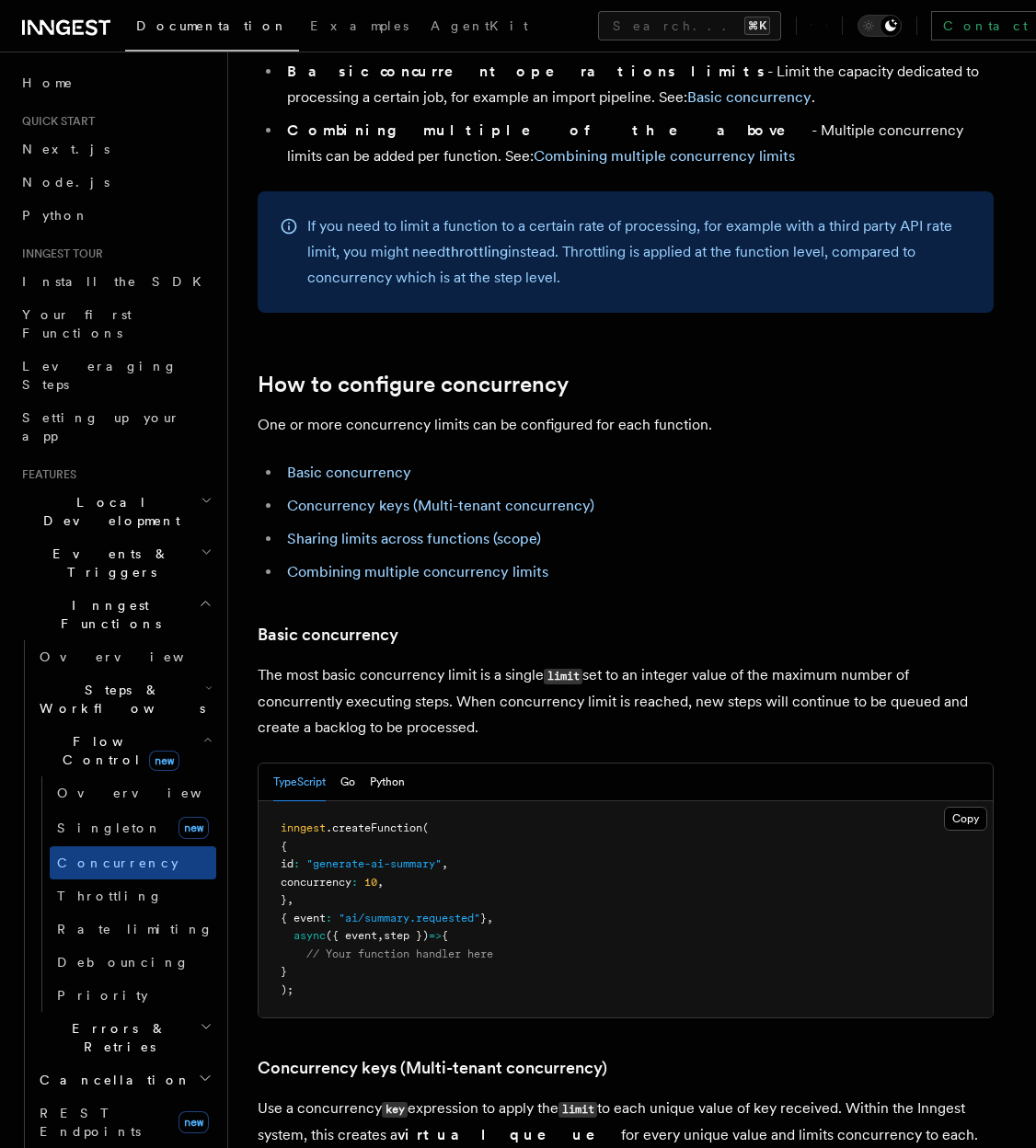
scroll to position [0, 0]
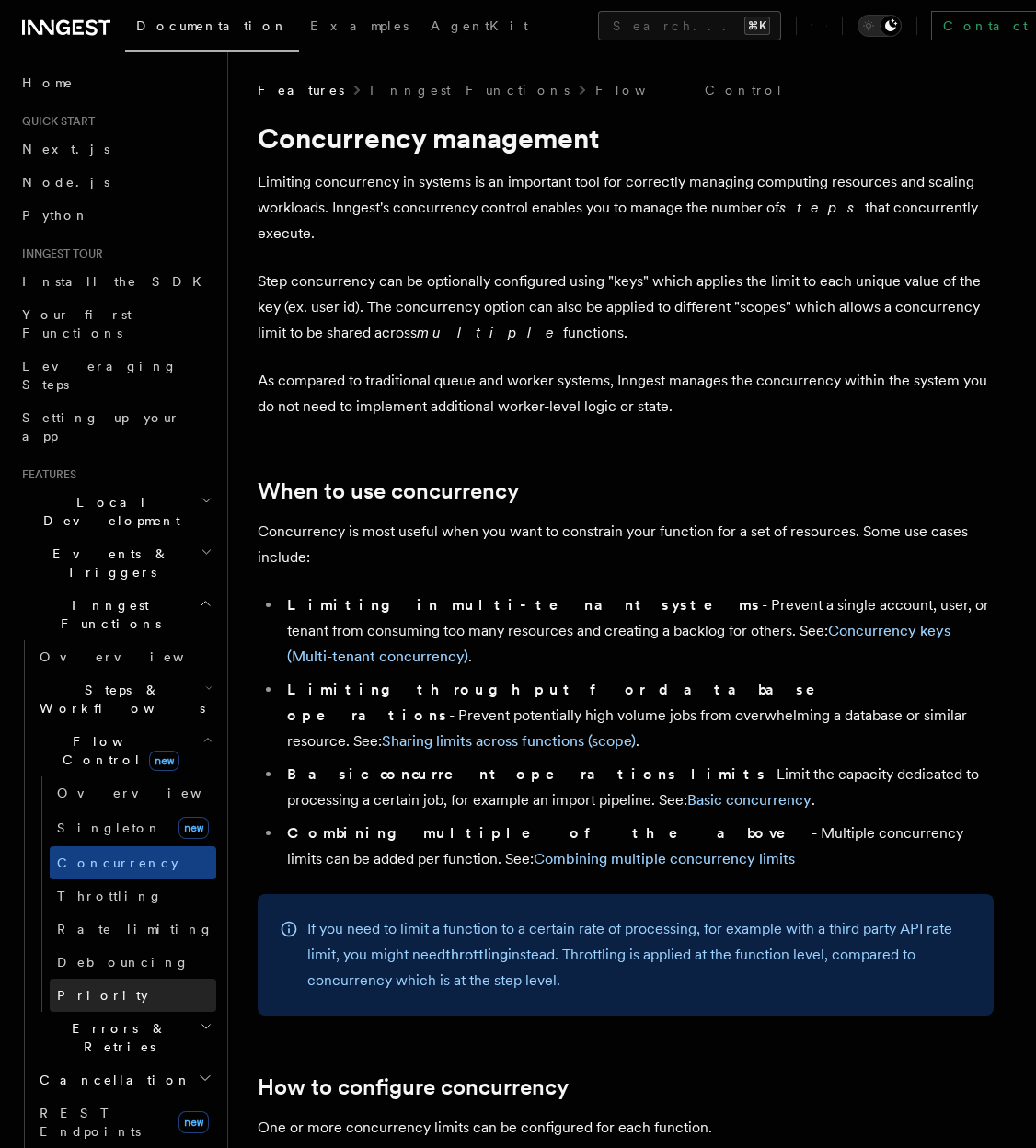
click at [116, 978] on link "Priority" at bounding box center [133, 995] width 167 height 34
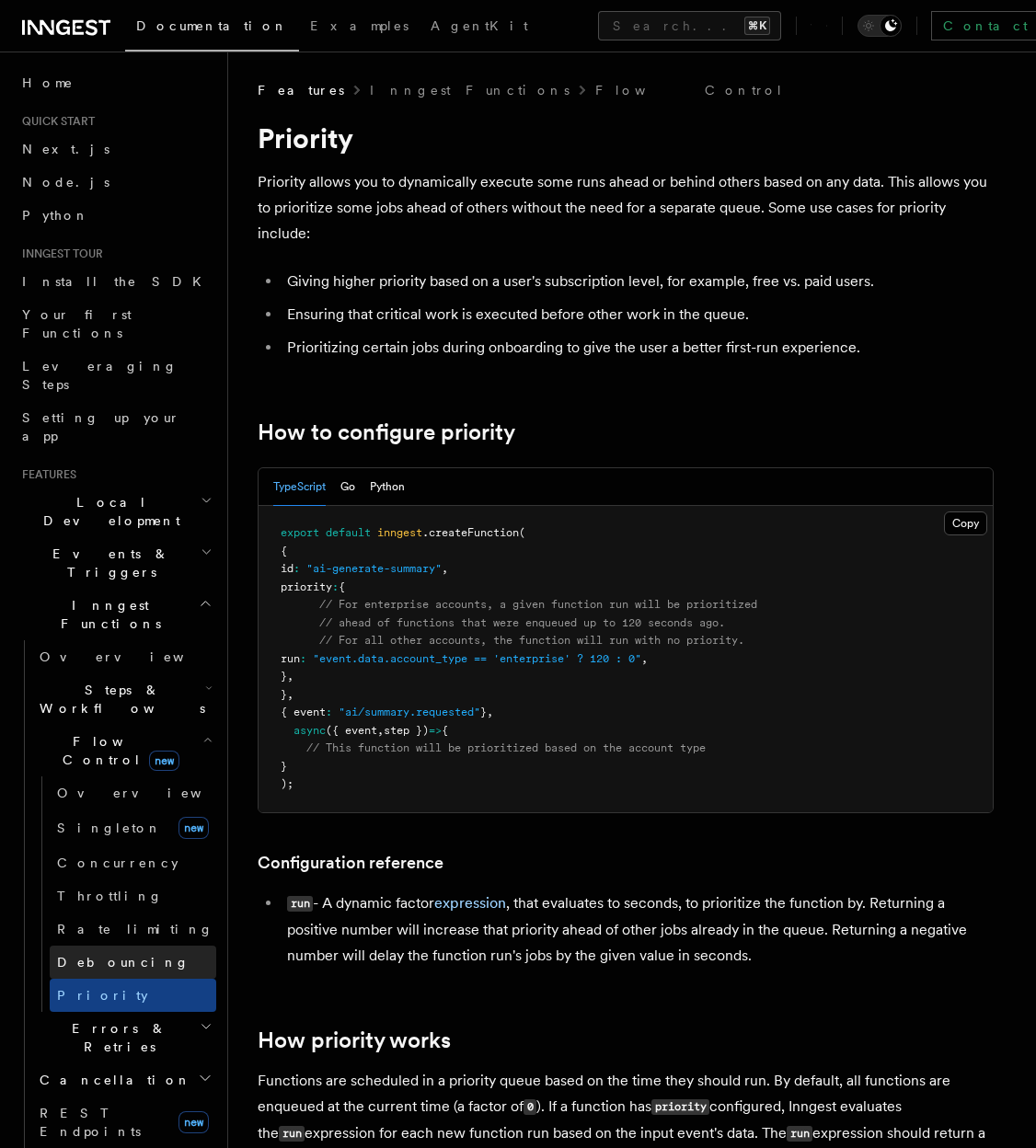
click at [130, 946] on link "Debouncing" at bounding box center [133, 962] width 167 height 34
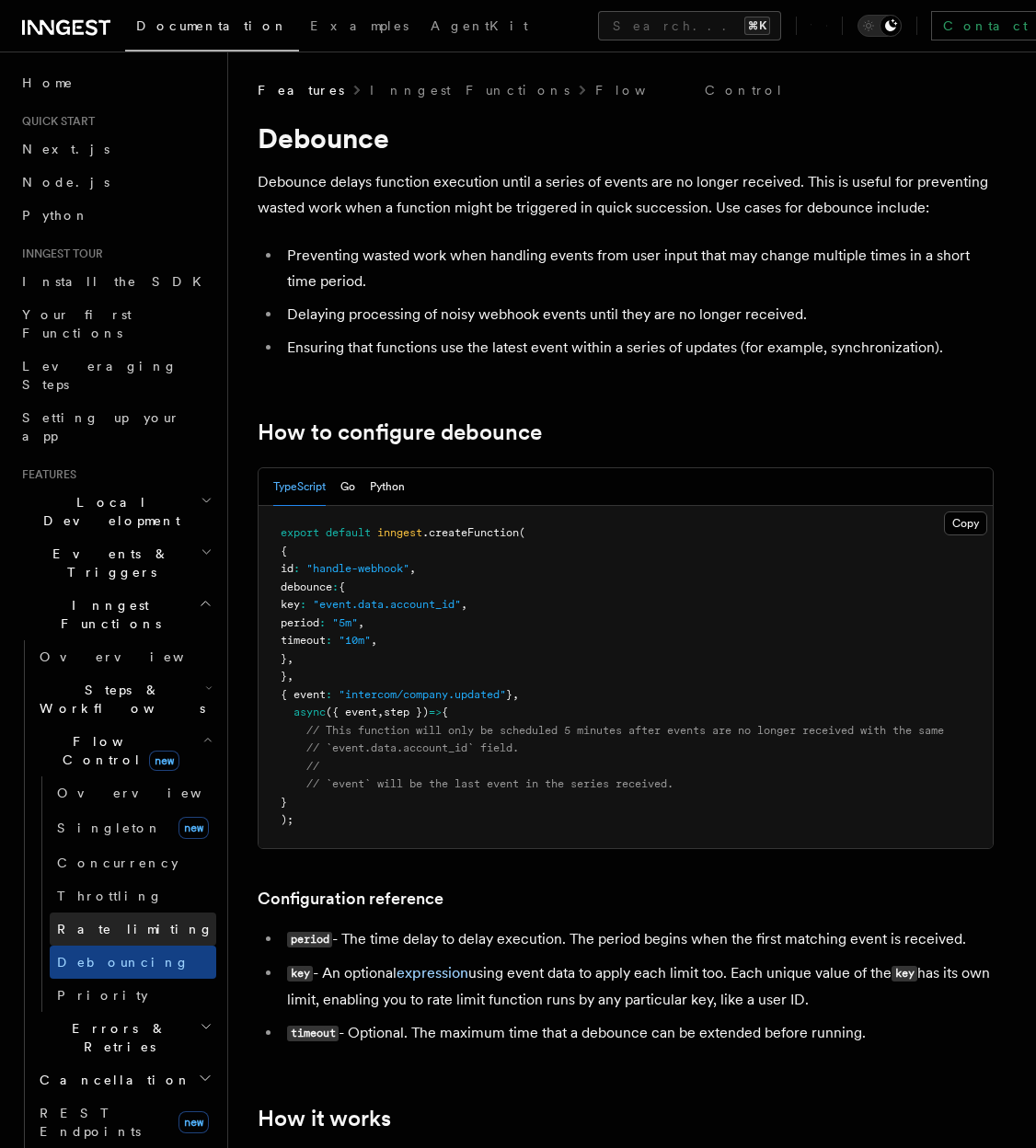
click at [134, 912] on link "Rate limiting" at bounding box center [133, 929] width 167 height 34
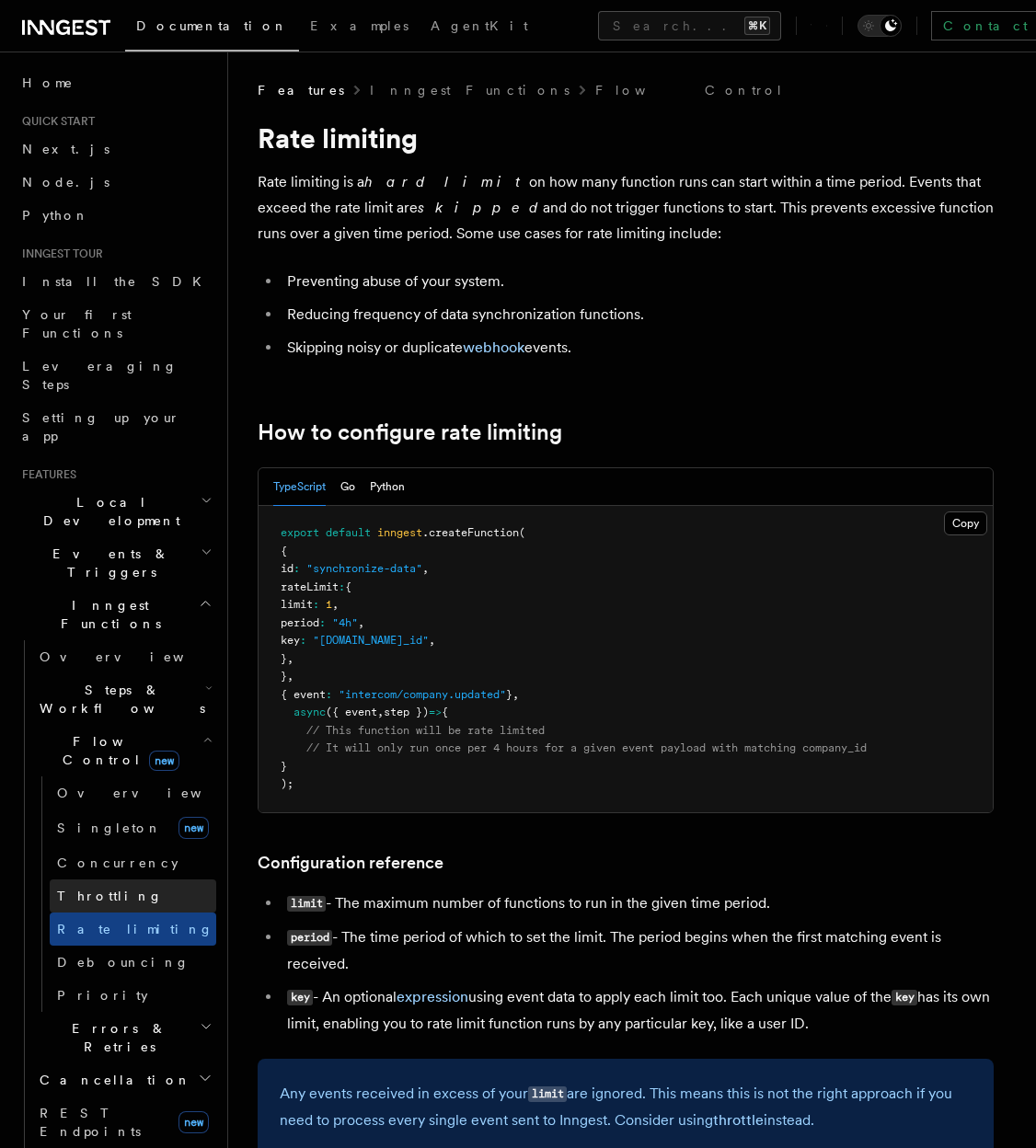
click at [141, 880] on link "Throttling" at bounding box center [133, 896] width 167 height 34
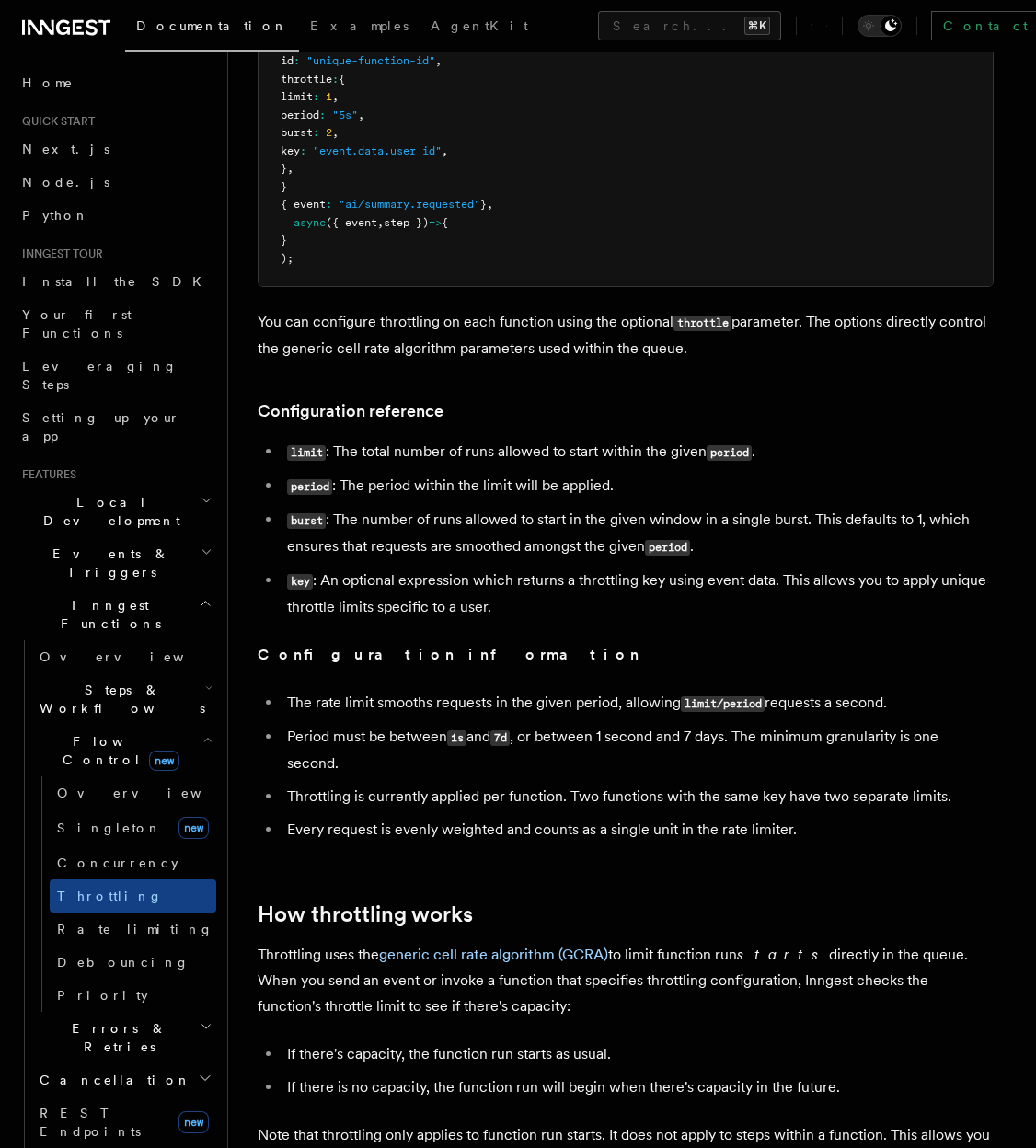
scroll to position [477, 0]
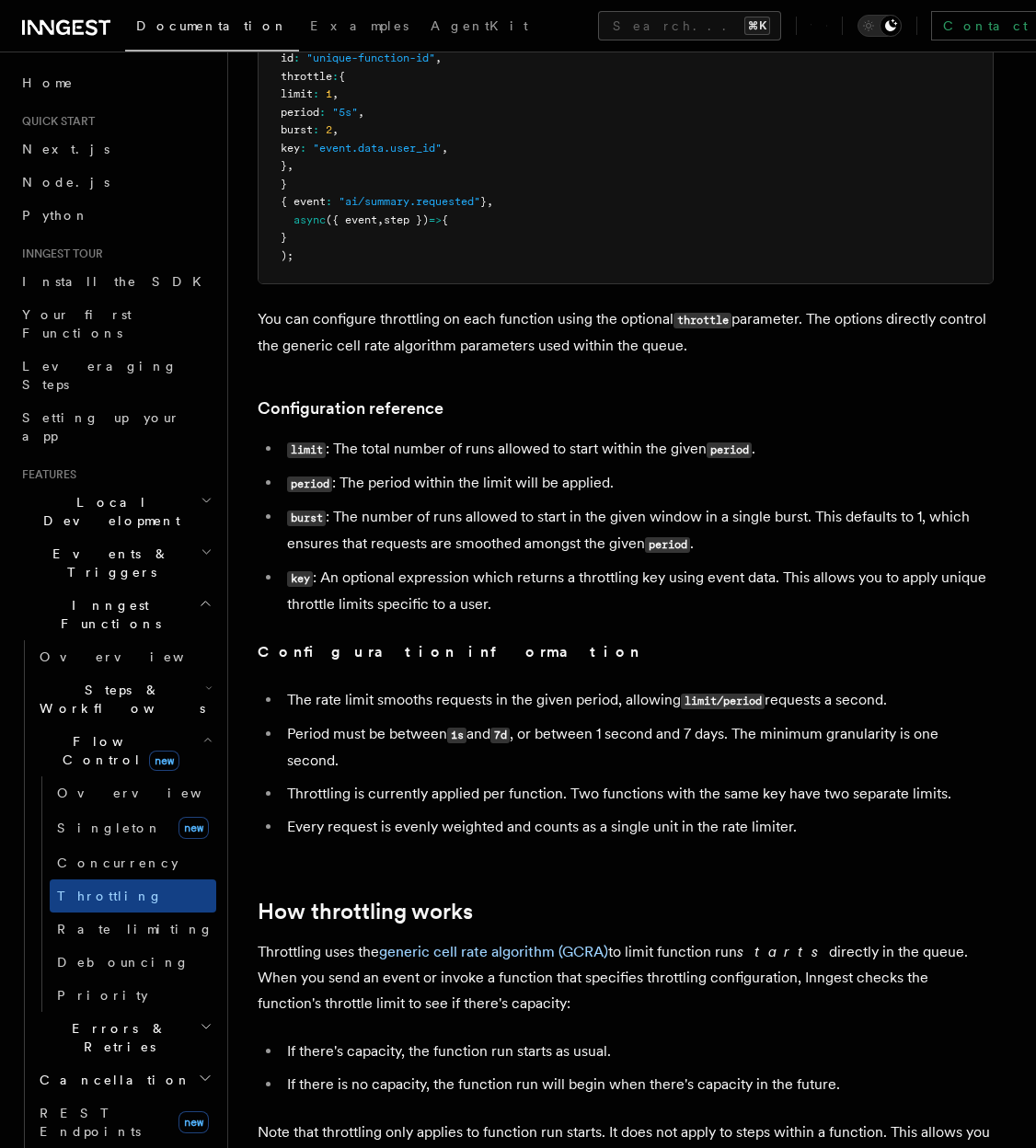
drag, startPoint x: 306, startPoint y: 732, endPoint x: 417, endPoint y: 786, distance: 123.4
click at [417, 786] on ul "The rate limit smooths requests in the given period, allowing limit/period requ…" at bounding box center [626, 763] width 736 height 152
click at [417, 786] on li "Throttling is currently applied per function. Two functions with the same key h…" at bounding box center [637, 793] width 712 height 26
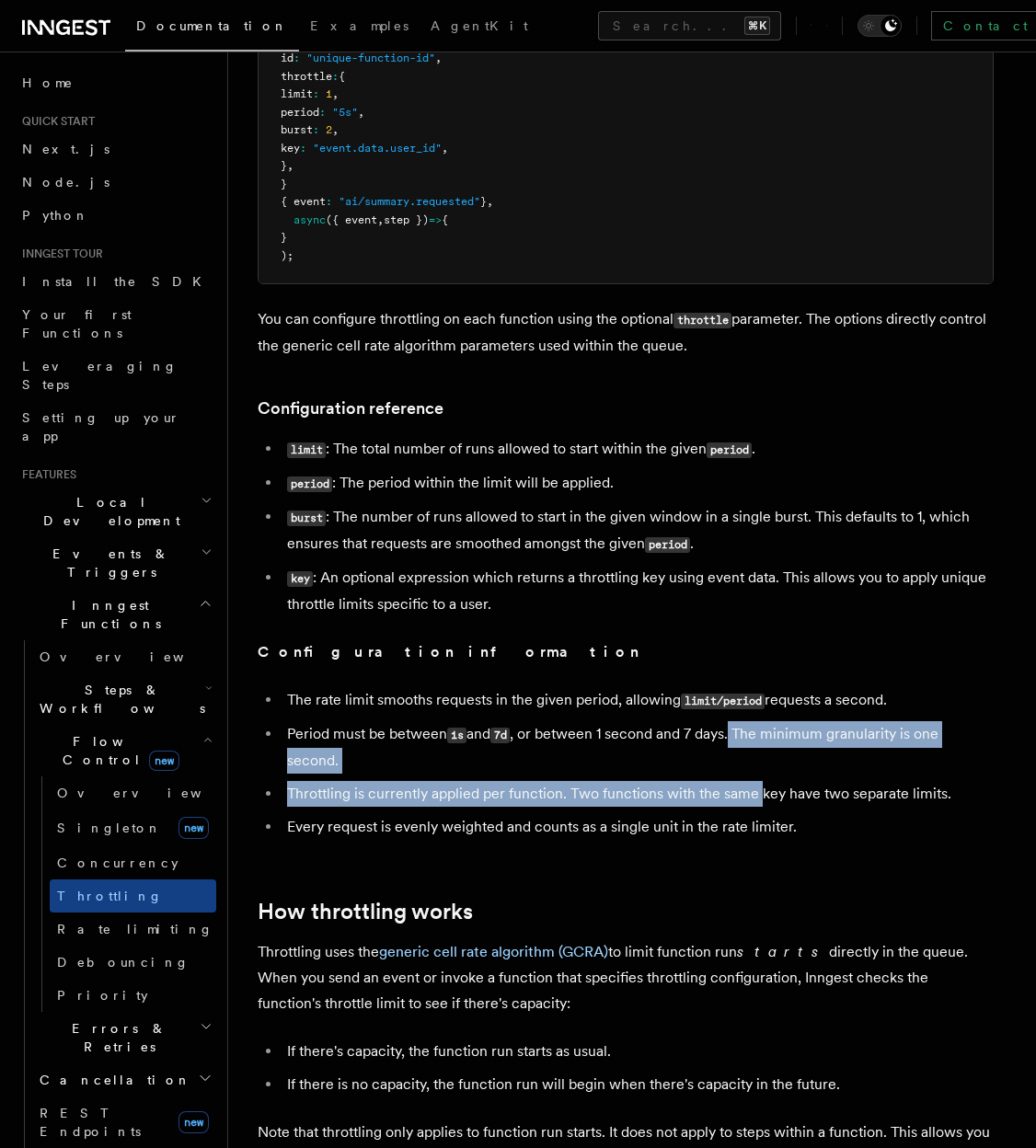
drag, startPoint x: 739, startPoint y: 738, endPoint x: 760, endPoint y: 784, distance: 50.6
click at [760, 784] on ul "The rate limit smooths requests in the given period, allowing limit/period requ…" at bounding box center [626, 763] width 736 height 152
click at [760, 784] on li "Throttling is currently applied per function. Two functions with the same key h…" at bounding box center [637, 793] width 712 height 26
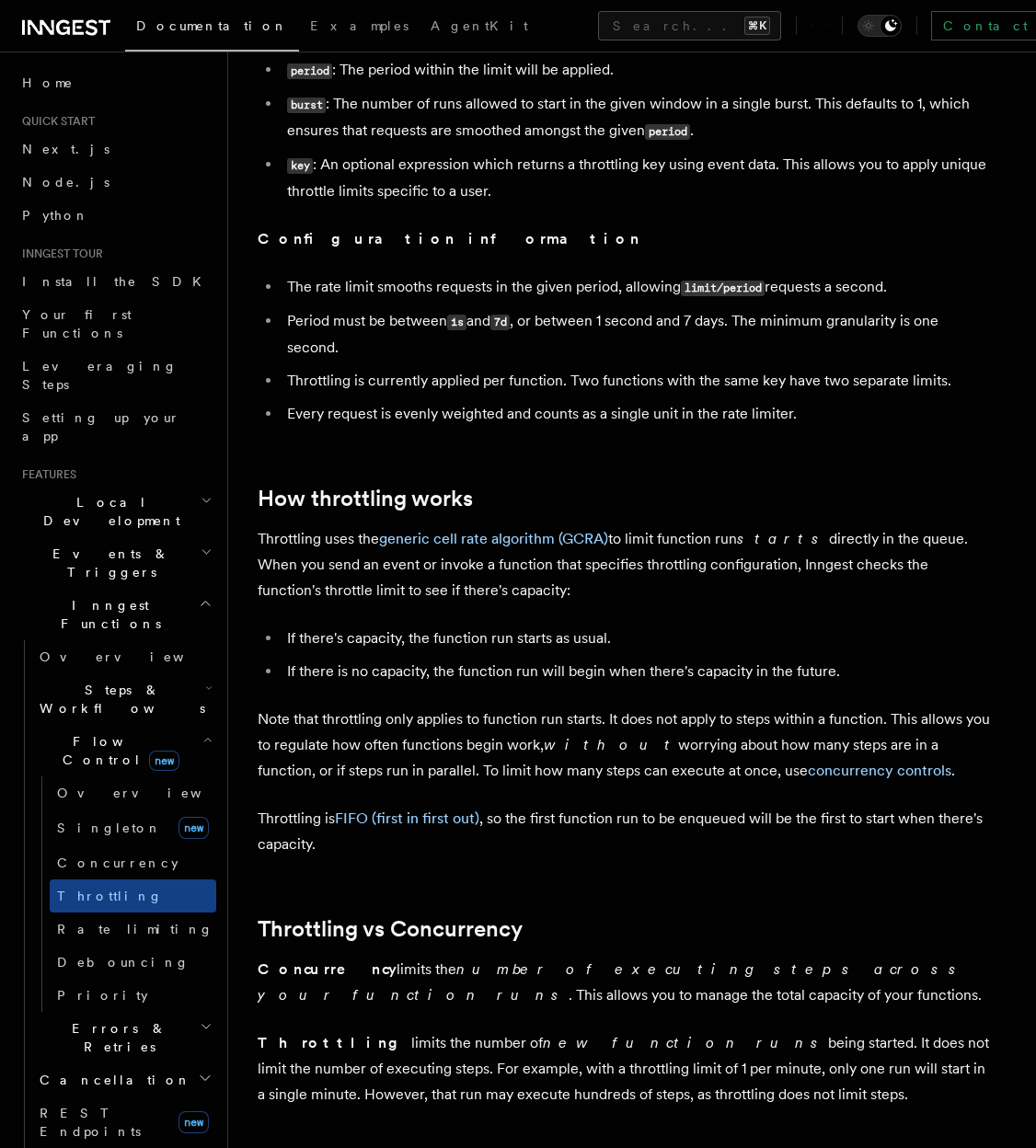
scroll to position [893, 0]
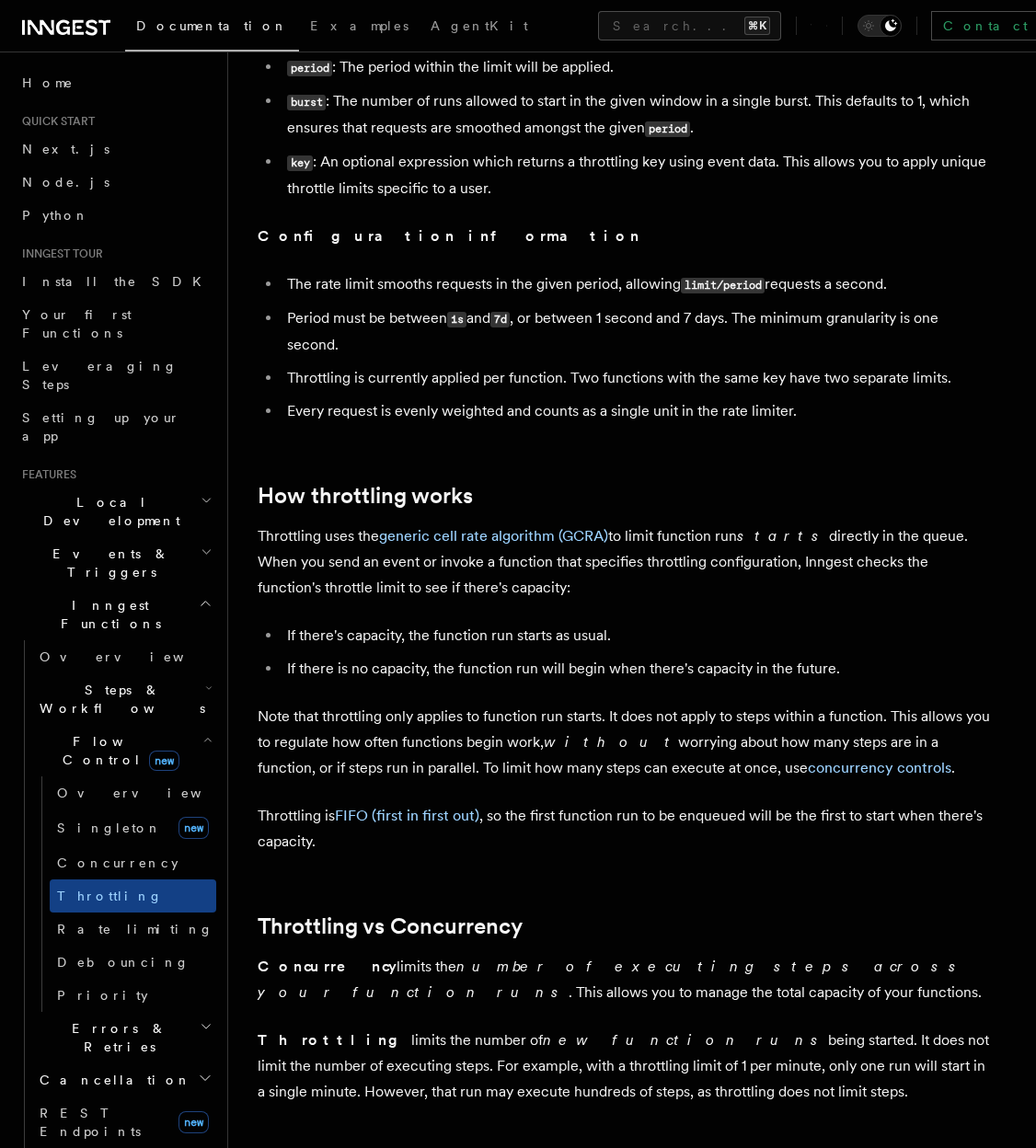
drag, startPoint x: 606, startPoint y: 520, endPoint x: 635, endPoint y: 523, distance: 29.2
click at [611, 520] on article "Features Inngest Functions Flow Control Throttling Throttling allows you to spe…" at bounding box center [632, 593] width 748 height 2813
drag, startPoint x: 671, startPoint y: 535, endPoint x: 700, endPoint y: 567, distance: 43.2
click at [700, 567] on p "Throttling uses the generic cell rate algorithm (GCRA) to limit function run st…" at bounding box center [626, 562] width 736 height 78
click at [699, 567] on p "Throttling uses the generic cell rate algorithm (GCRA) to limit function run st…" at bounding box center [626, 562] width 736 height 78
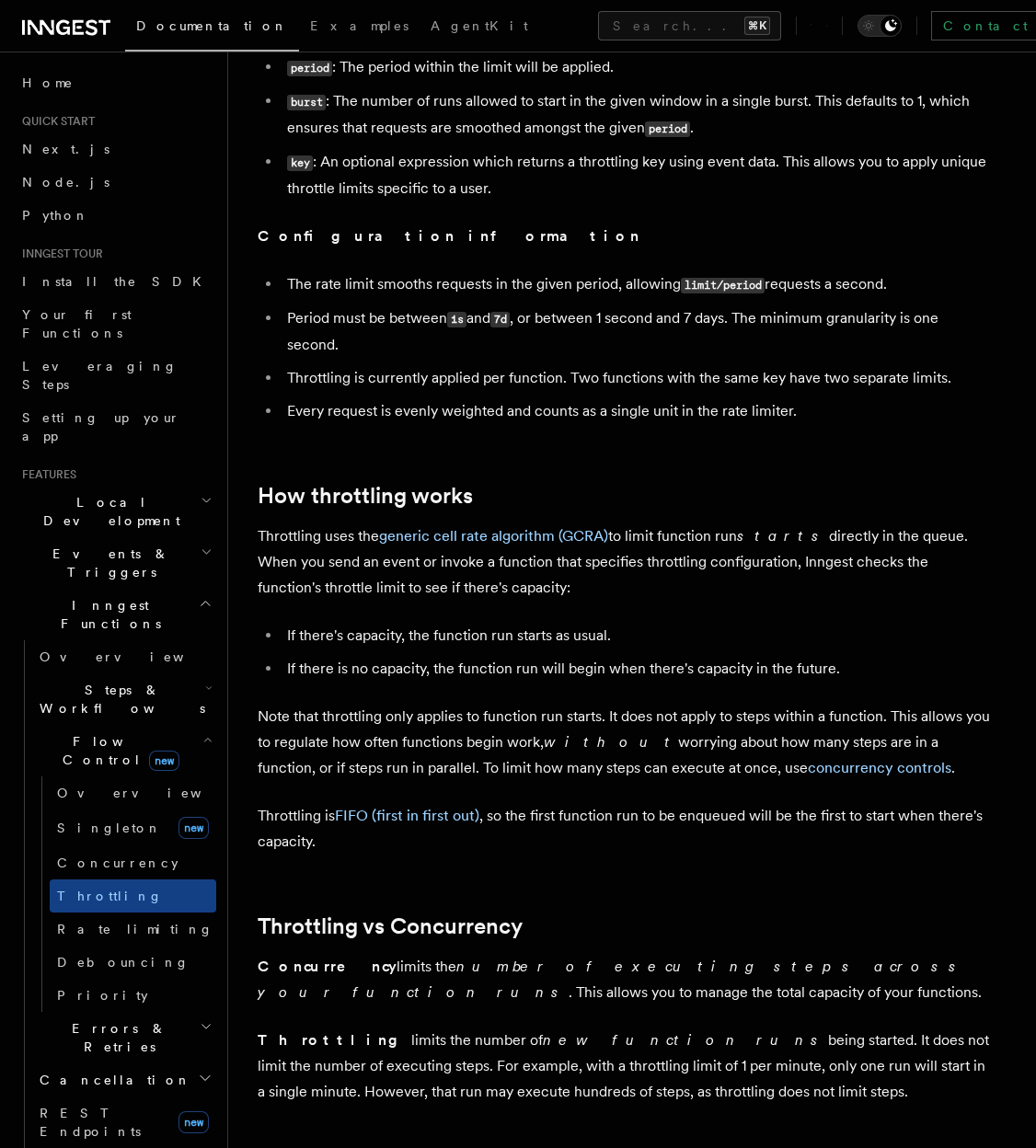
drag, startPoint x: 698, startPoint y: 542, endPoint x: 730, endPoint y: 579, distance: 48.9
click at [730, 579] on p "Throttling uses the generic cell rate algorithm (GCRA) to limit function run st…" at bounding box center [626, 562] width 736 height 78
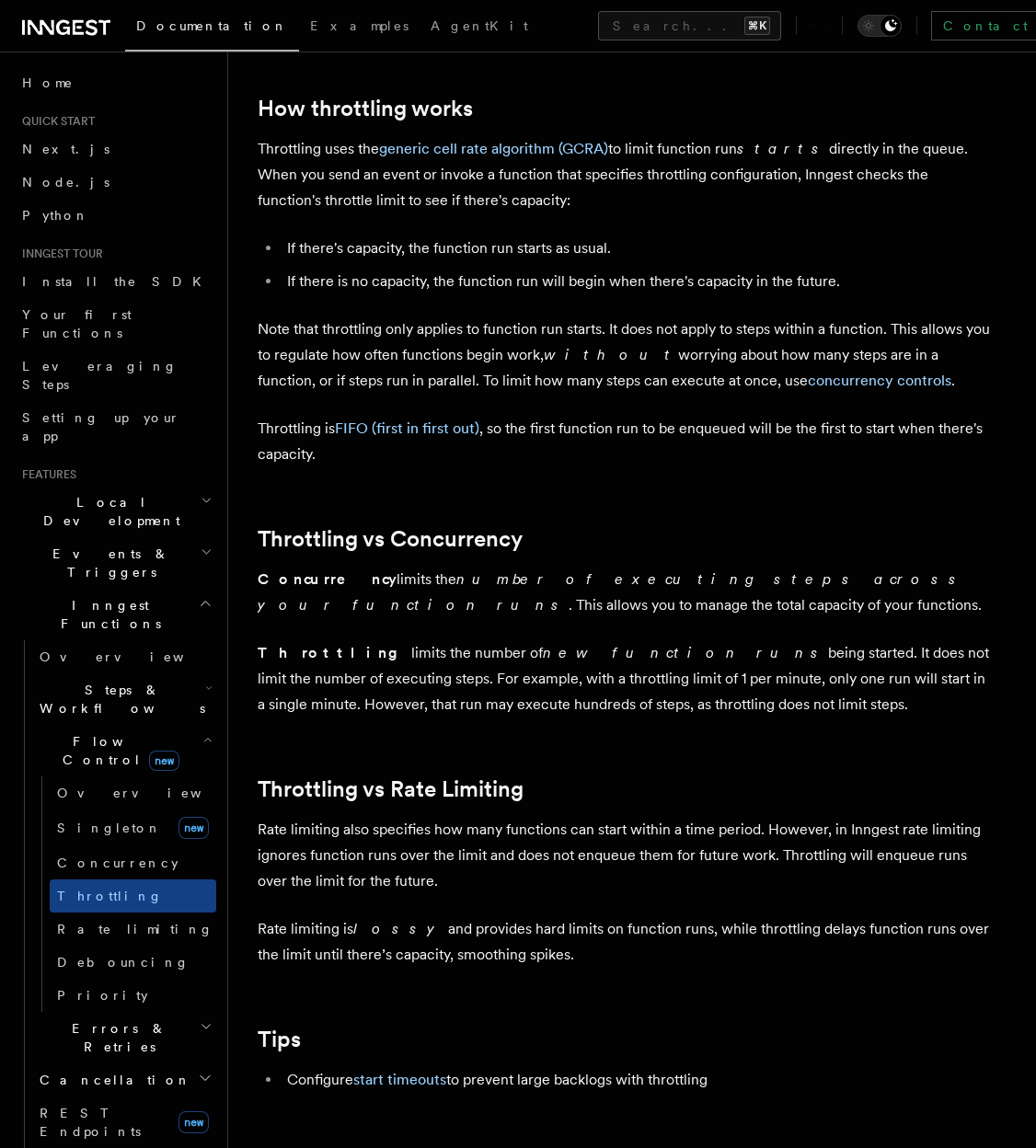
scroll to position [1316, 0]
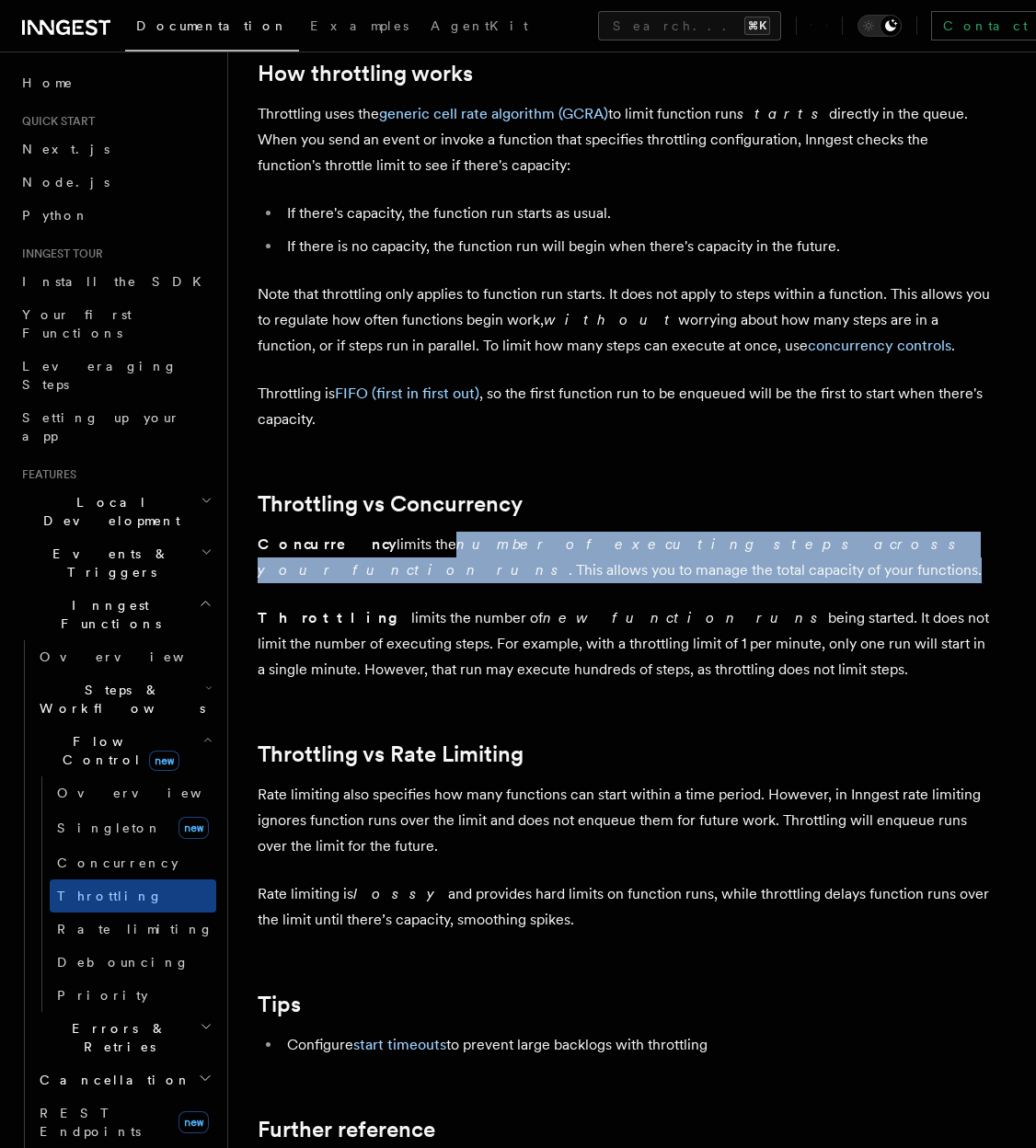
drag, startPoint x: 403, startPoint y: 544, endPoint x: 481, endPoint y: 582, distance: 86.8
click at [481, 582] on p "Concurrency limits the number of executing steps across your function runs . Th…" at bounding box center [626, 558] width 736 height 52
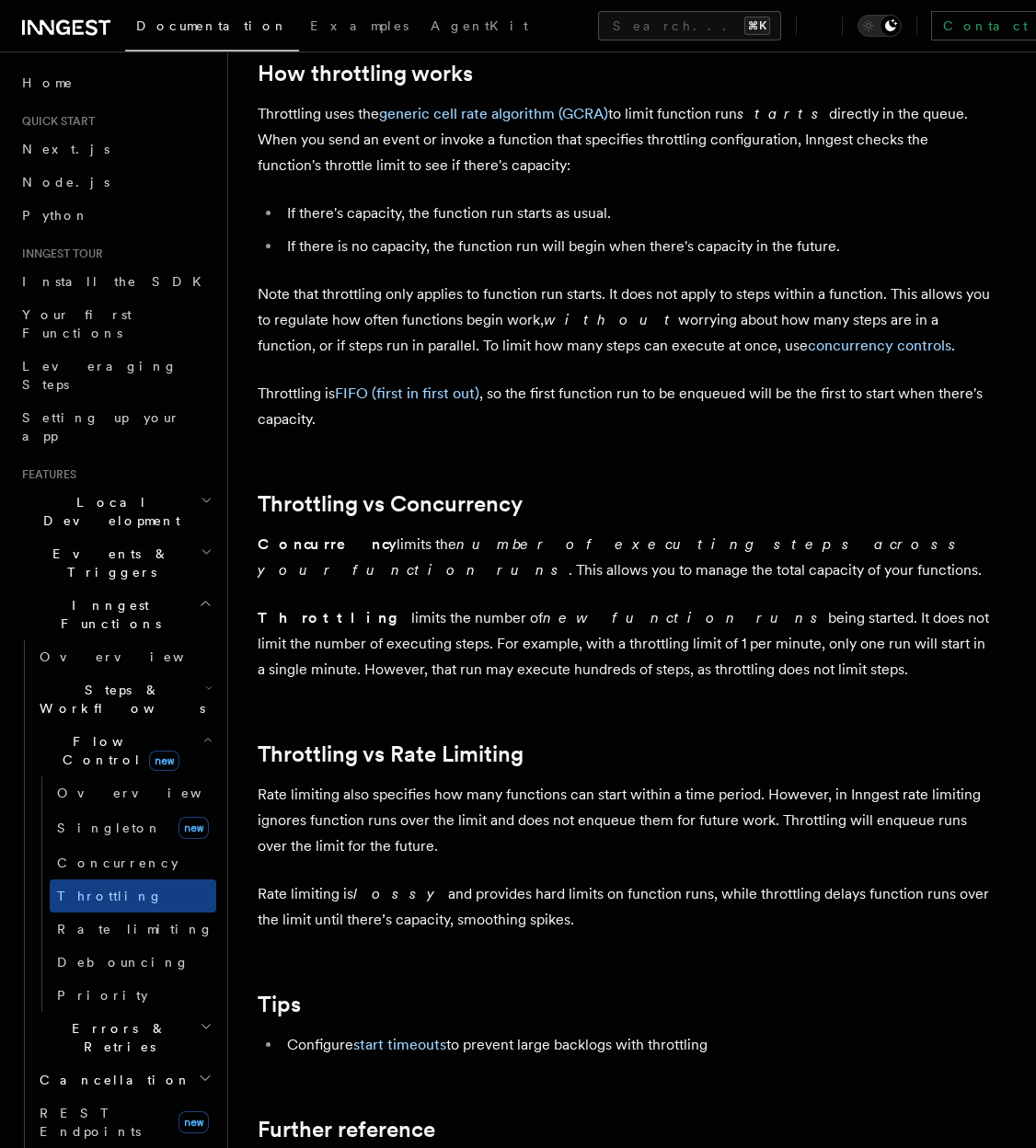
scroll to position [1745, 0]
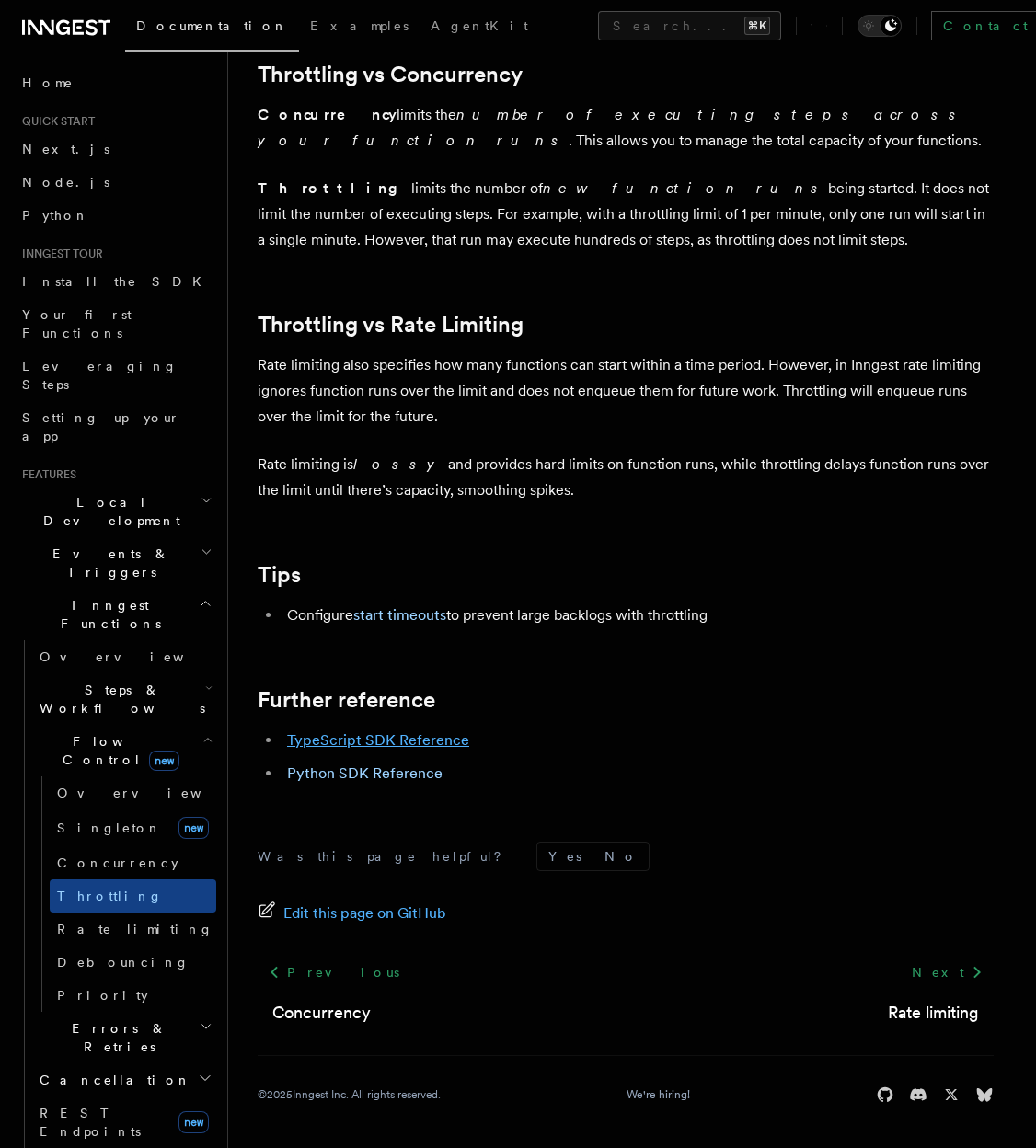
click at [416, 736] on link "TypeScript SDK Reference" at bounding box center [379, 740] width 182 height 17
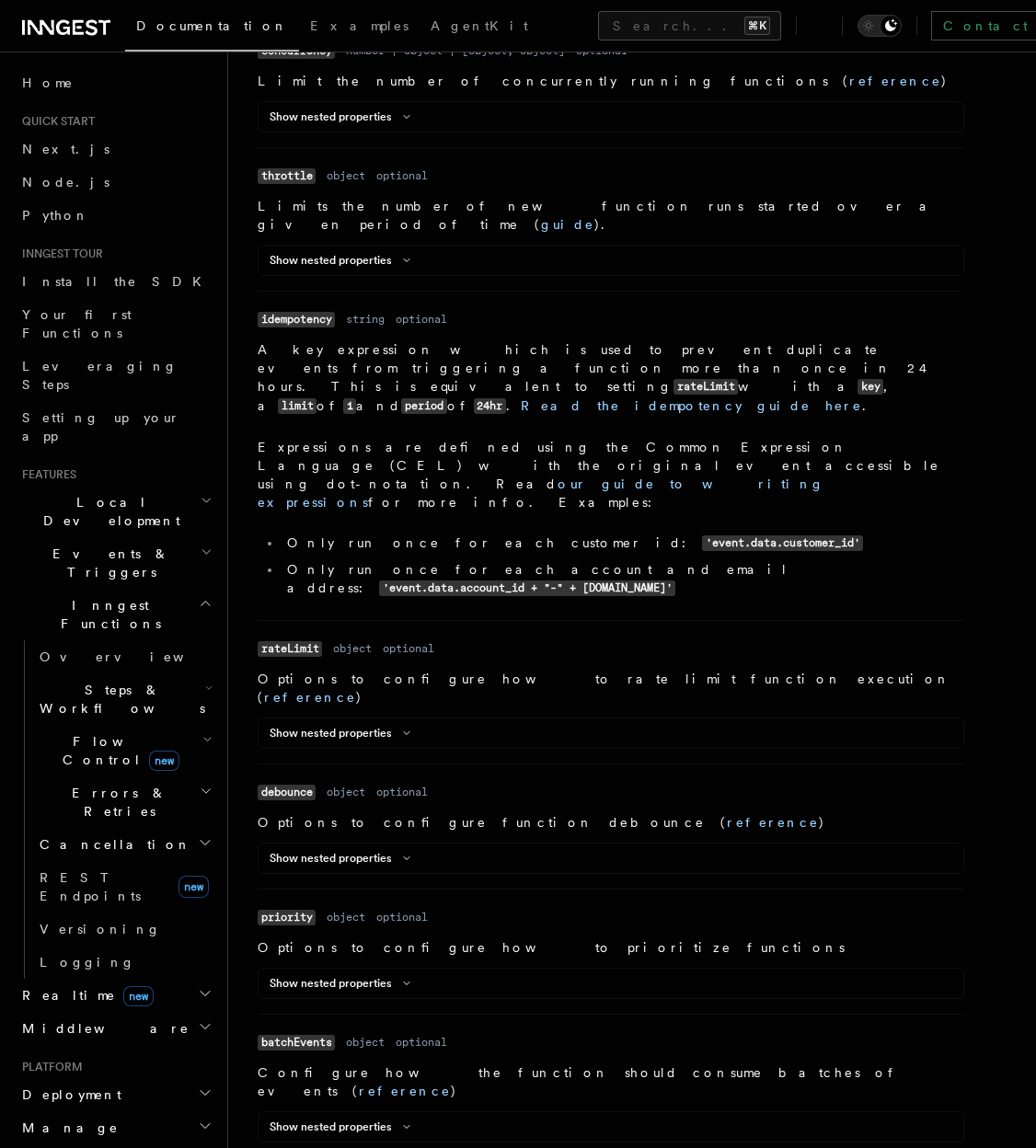
scroll to position [884, 0]
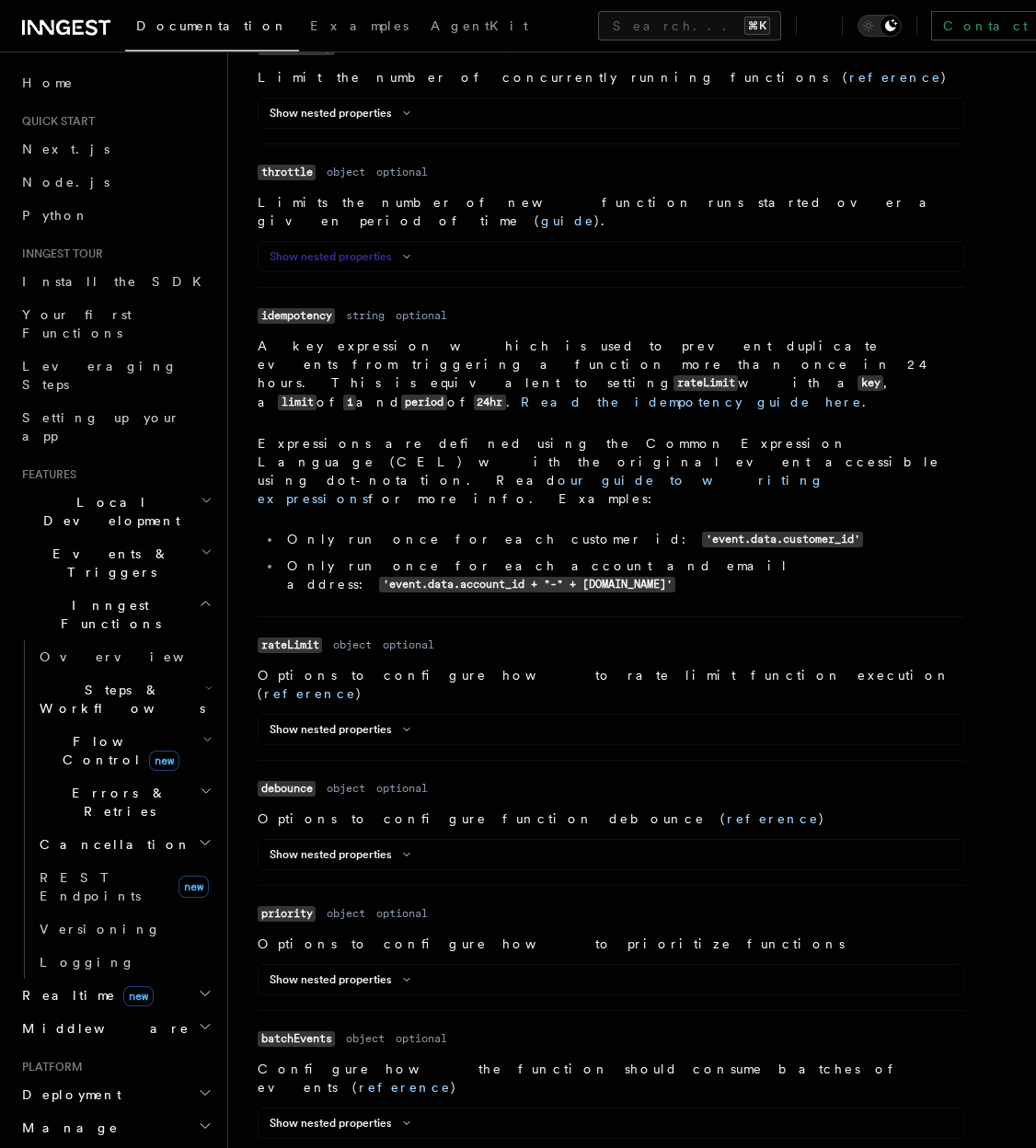
click at [357, 249] on button "Show nested properties" at bounding box center [343, 256] width 149 height 14
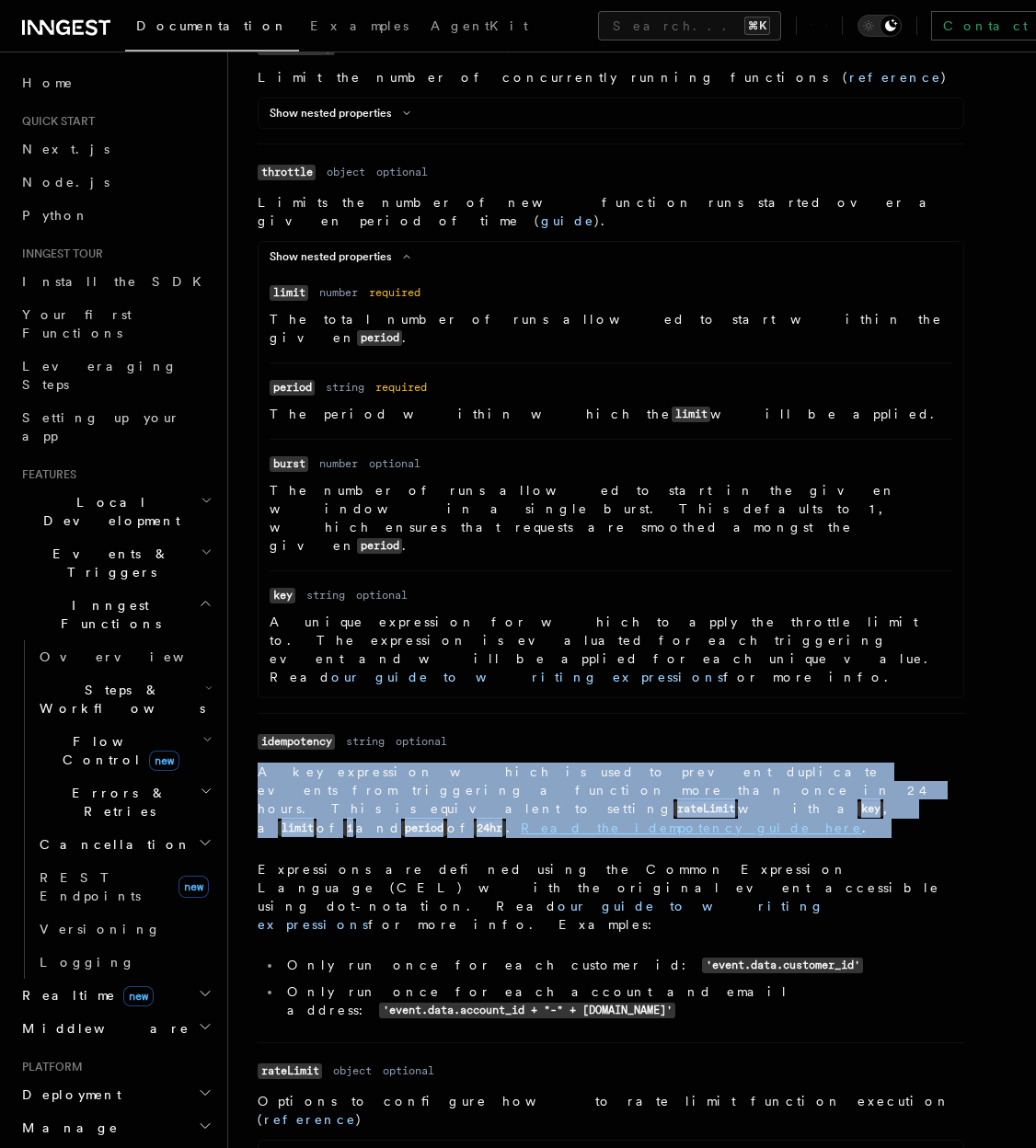
drag, startPoint x: 256, startPoint y: 603, endPoint x: 583, endPoint y: 648, distance: 330.1
click at [583, 763] on dd "A key expression which is used to prevent duplicate events from triggering a fu…" at bounding box center [610, 895] width 706 height 264
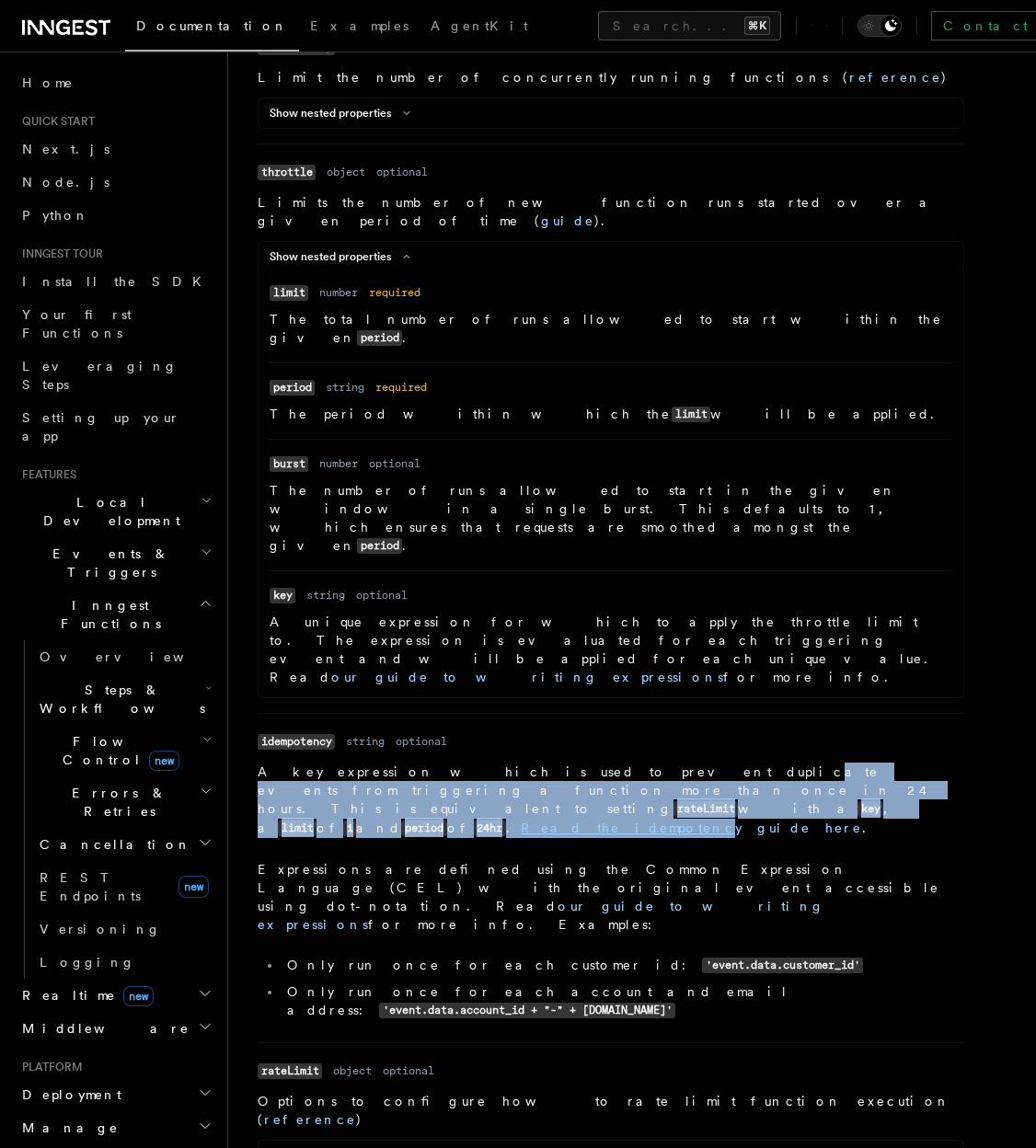
drag, startPoint x: 541, startPoint y: 609, endPoint x: 868, endPoint y: 655, distance: 330.2
click at [868, 763] on dd "A key expression which is used to prevent duplicate events from triggering a fu…" at bounding box center [610, 895] width 706 height 264
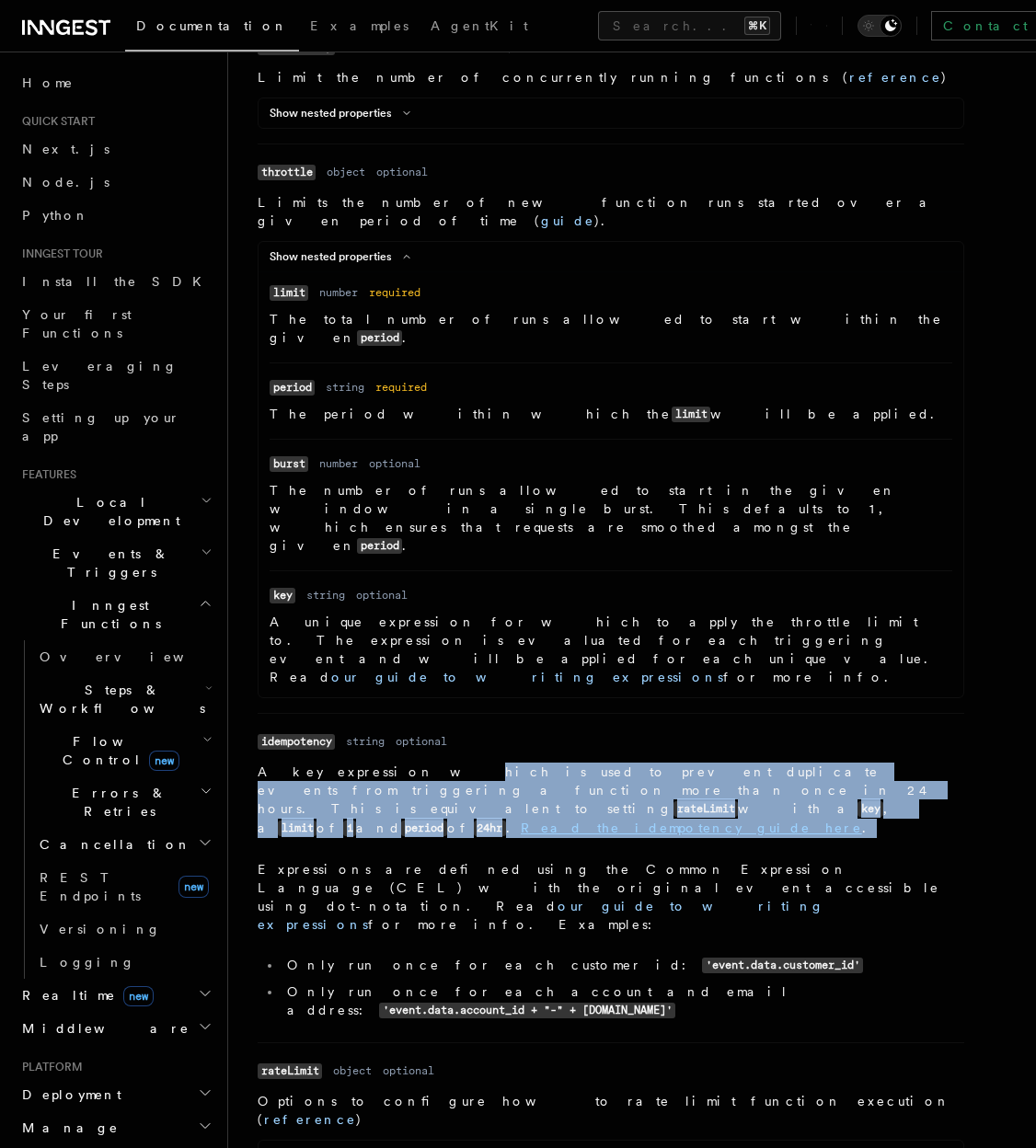
drag, startPoint x: 978, startPoint y: 630, endPoint x: 369, endPoint y: 602, distance: 609.6
click at [369, 603] on div "Name id Type string Required required Description A unique identifier for your …" at bounding box center [626, 939] width 736 height 2253
click at [369, 763] on p "A key expression which is used to prevent duplicate events from triggering a fu…" at bounding box center [610, 800] width 706 height 76
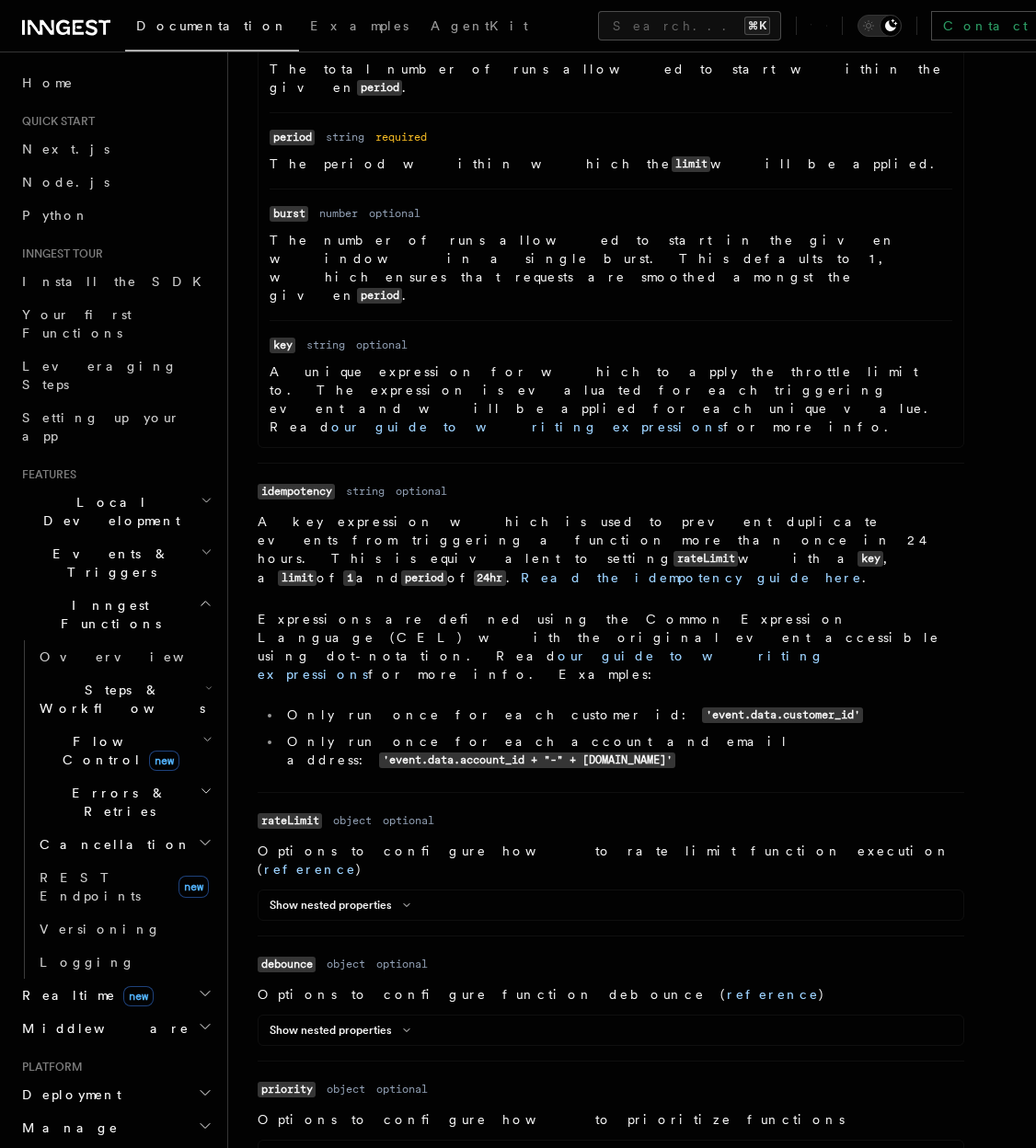
scroll to position [1143, 0]
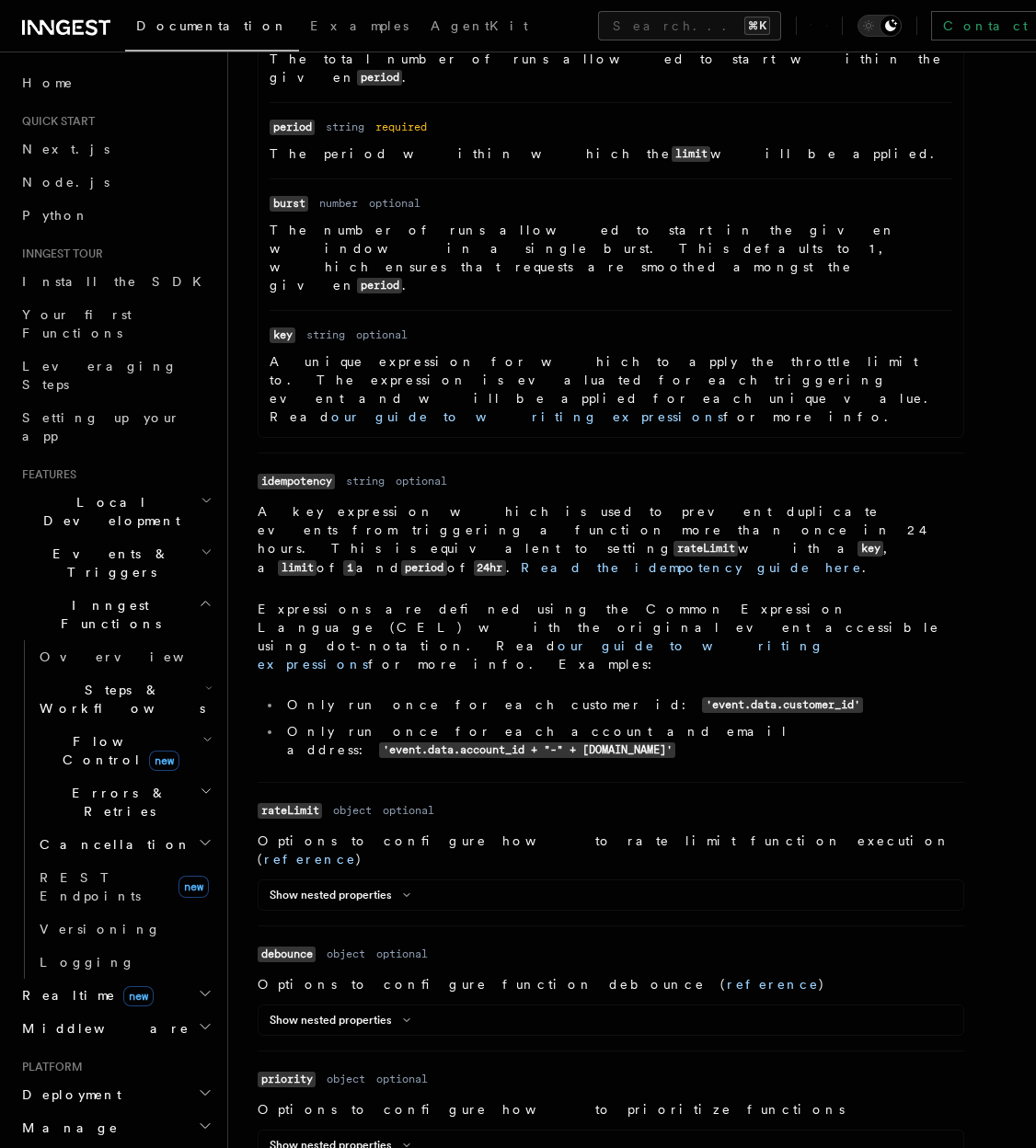
click at [319, 1004] on div "Show nested properties Name period Type string Required required Description Th…" at bounding box center [610, 1020] width 706 height 32
click at [313, 1013] on button "Show nested properties" at bounding box center [343, 1020] width 149 height 14
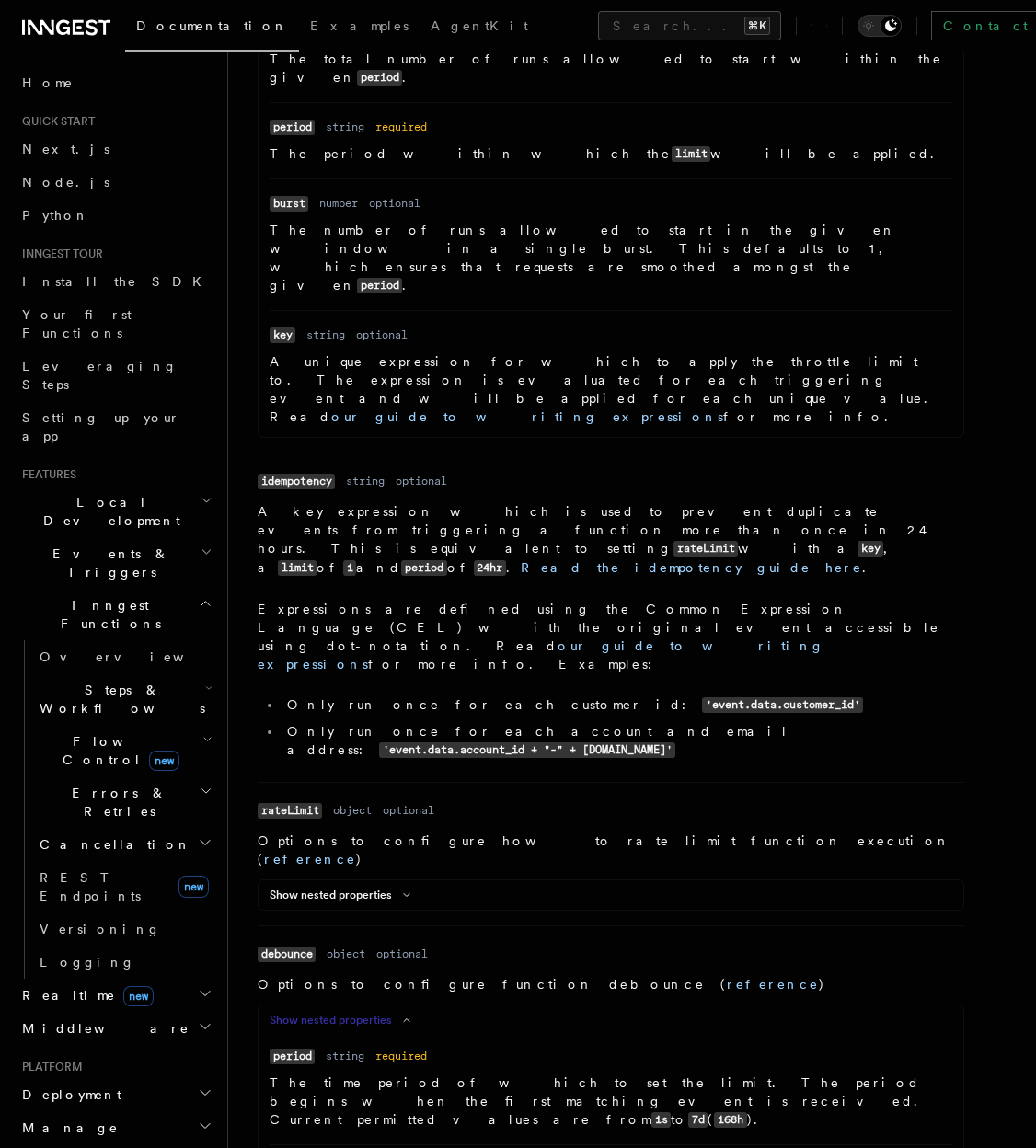
click at [313, 1013] on button "Show nested properties" at bounding box center [343, 1020] width 149 height 14
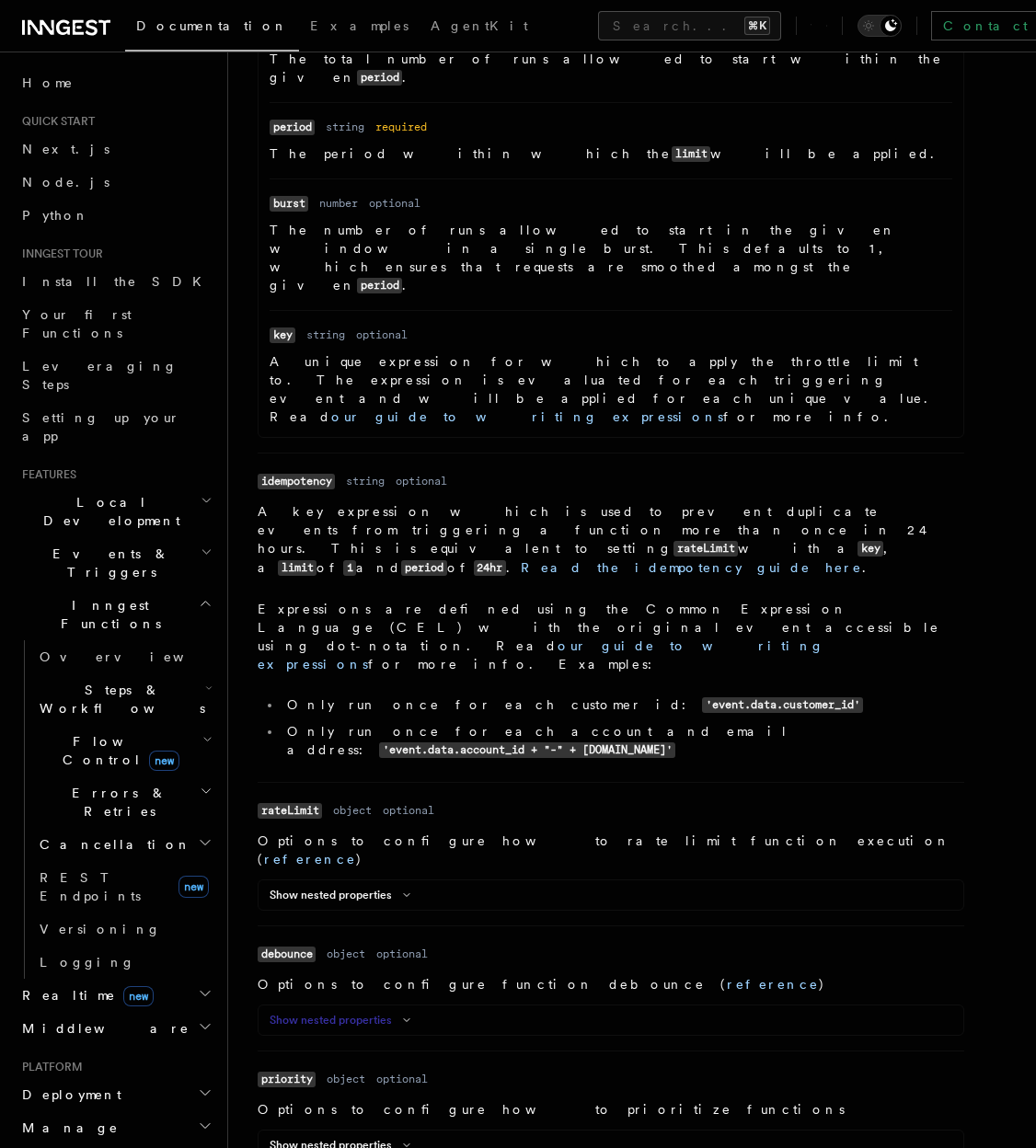
click at [313, 1013] on button "Show nested properties" at bounding box center [343, 1020] width 149 height 14
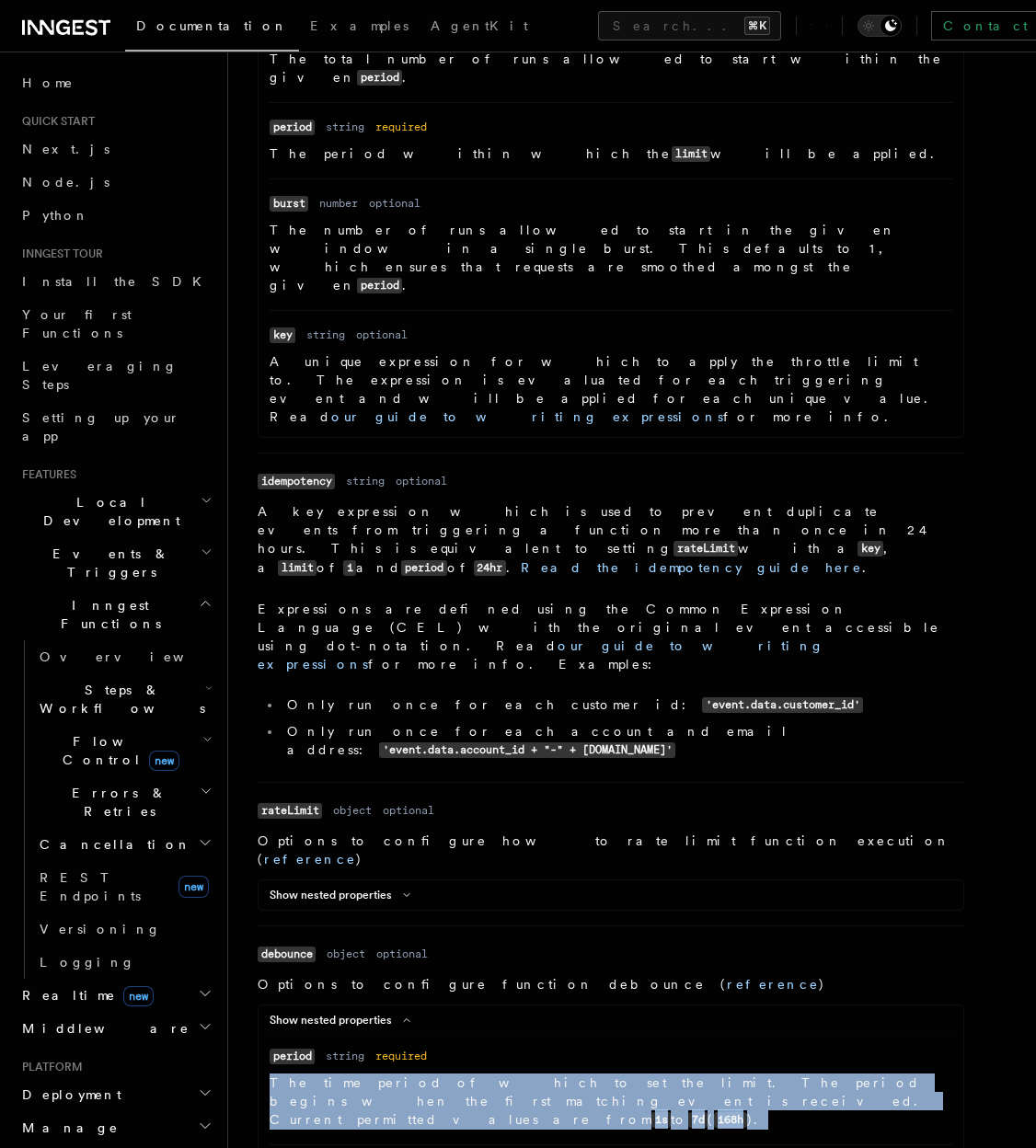
drag, startPoint x: 271, startPoint y: 808, endPoint x: 551, endPoint y: 824, distance: 280.5
click at [553, 1073] on p "The time period of which to set the limit. The period begins when the first mat…" at bounding box center [610, 1101] width 682 height 57
click at [551, 1073] on p "The time period of which to set the limit. The period begins when the first mat…" at bounding box center [610, 1101] width 682 height 57
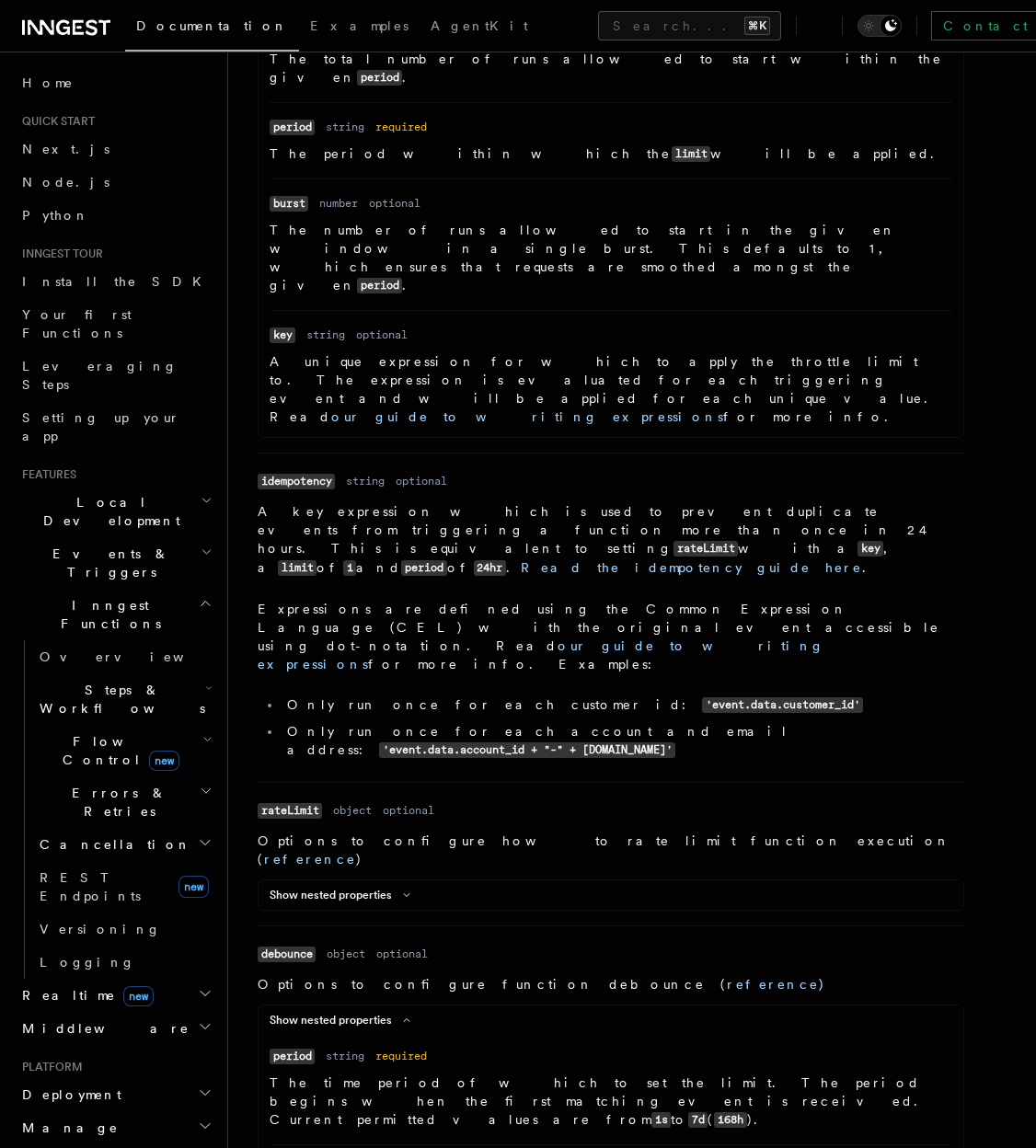
click at [150, 750] on span "new" at bounding box center [165, 760] width 31 height 20
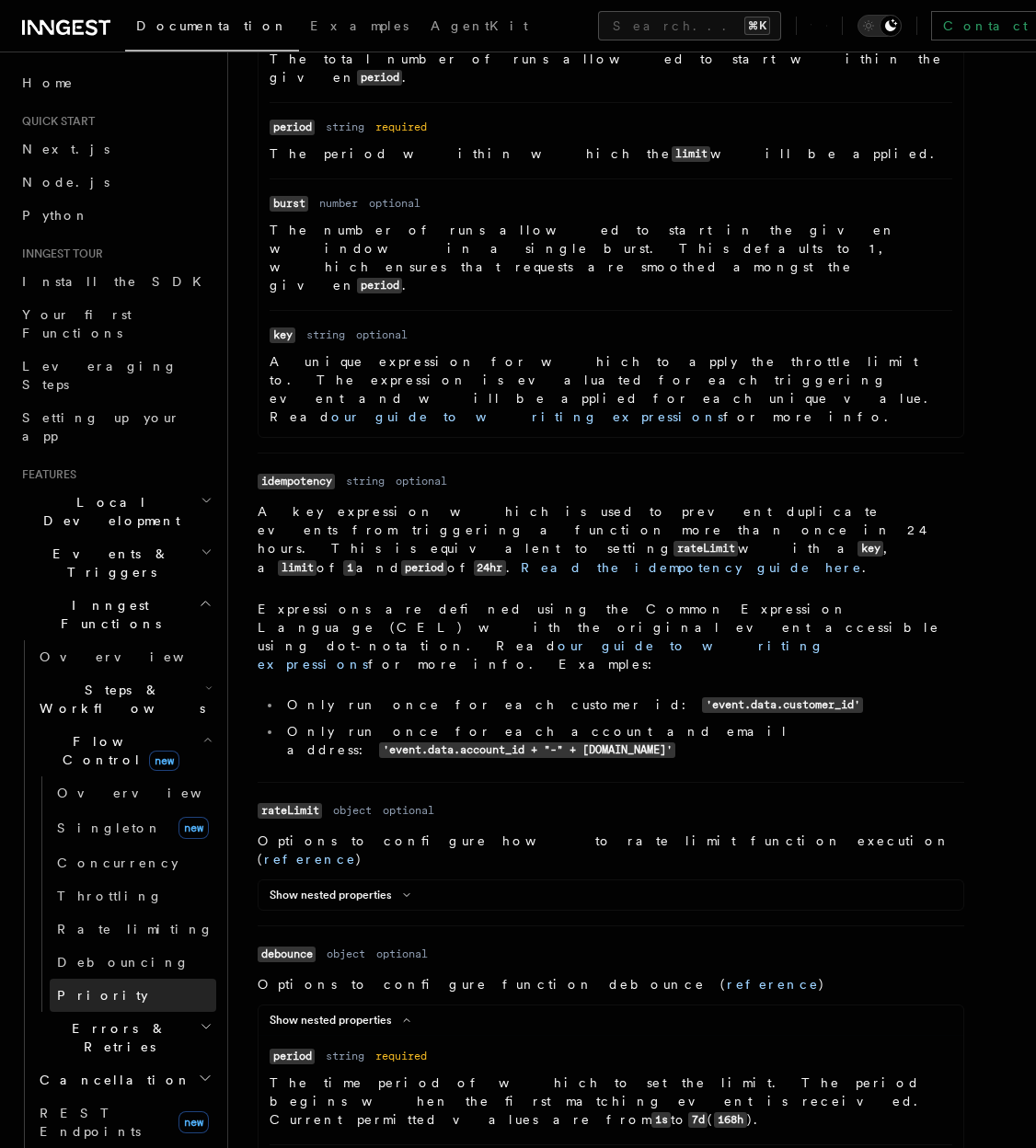
click at [85, 978] on link "Priority" at bounding box center [133, 995] width 167 height 34
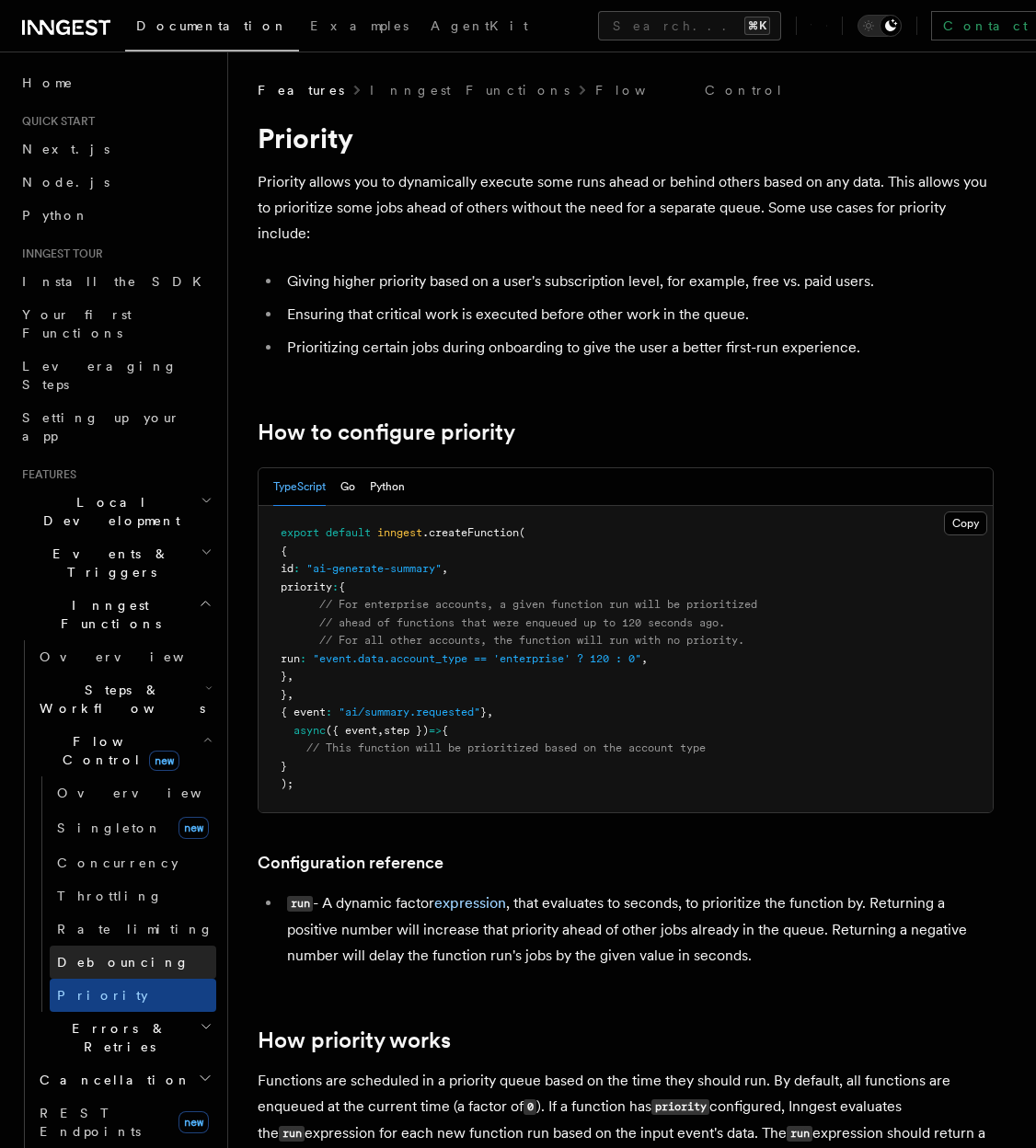
click at [97, 955] on span "Debouncing" at bounding box center [124, 962] width 132 height 14
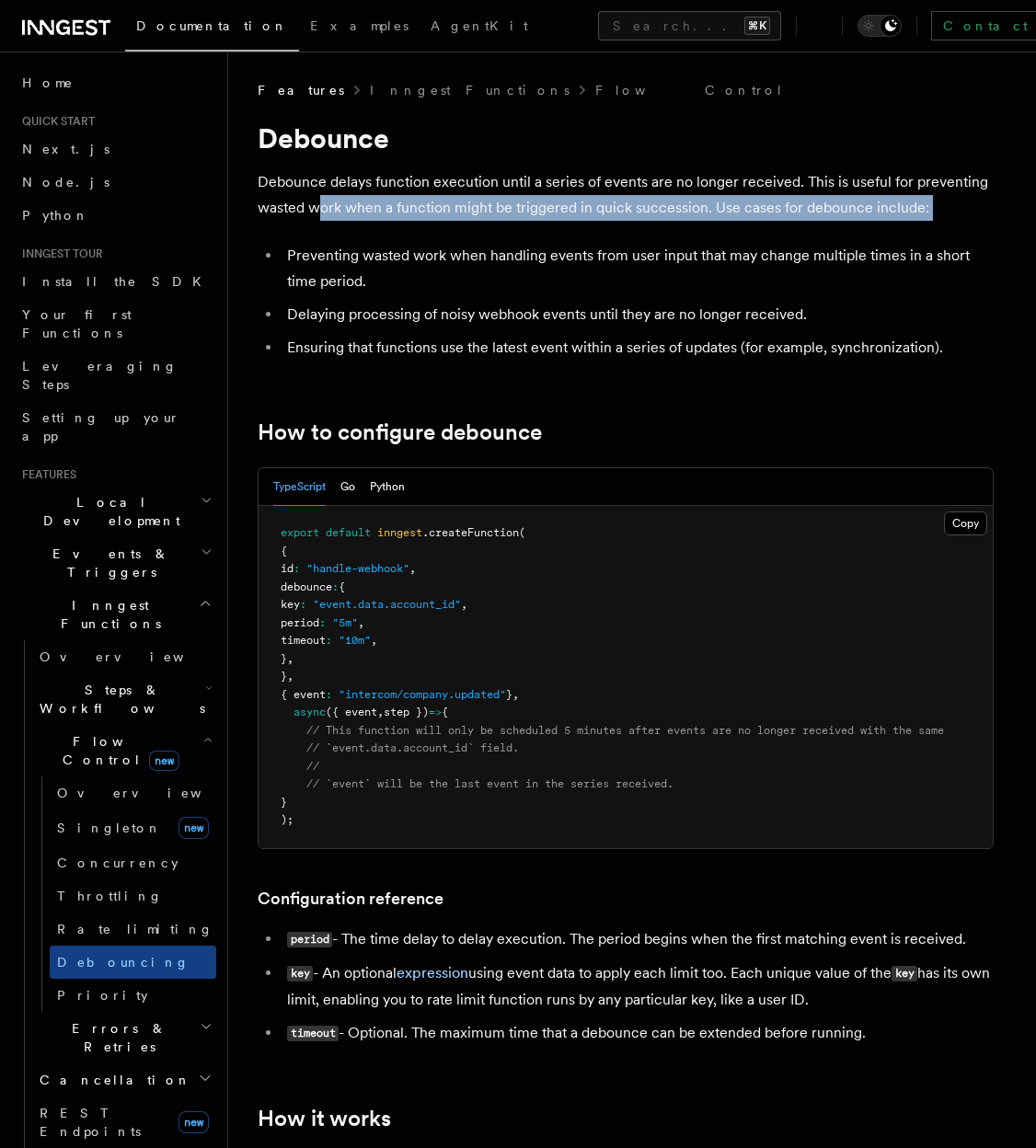
drag, startPoint x: 314, startPoint y: 195, endPoint x: 640, endPoint y: 239, distance: 329.0
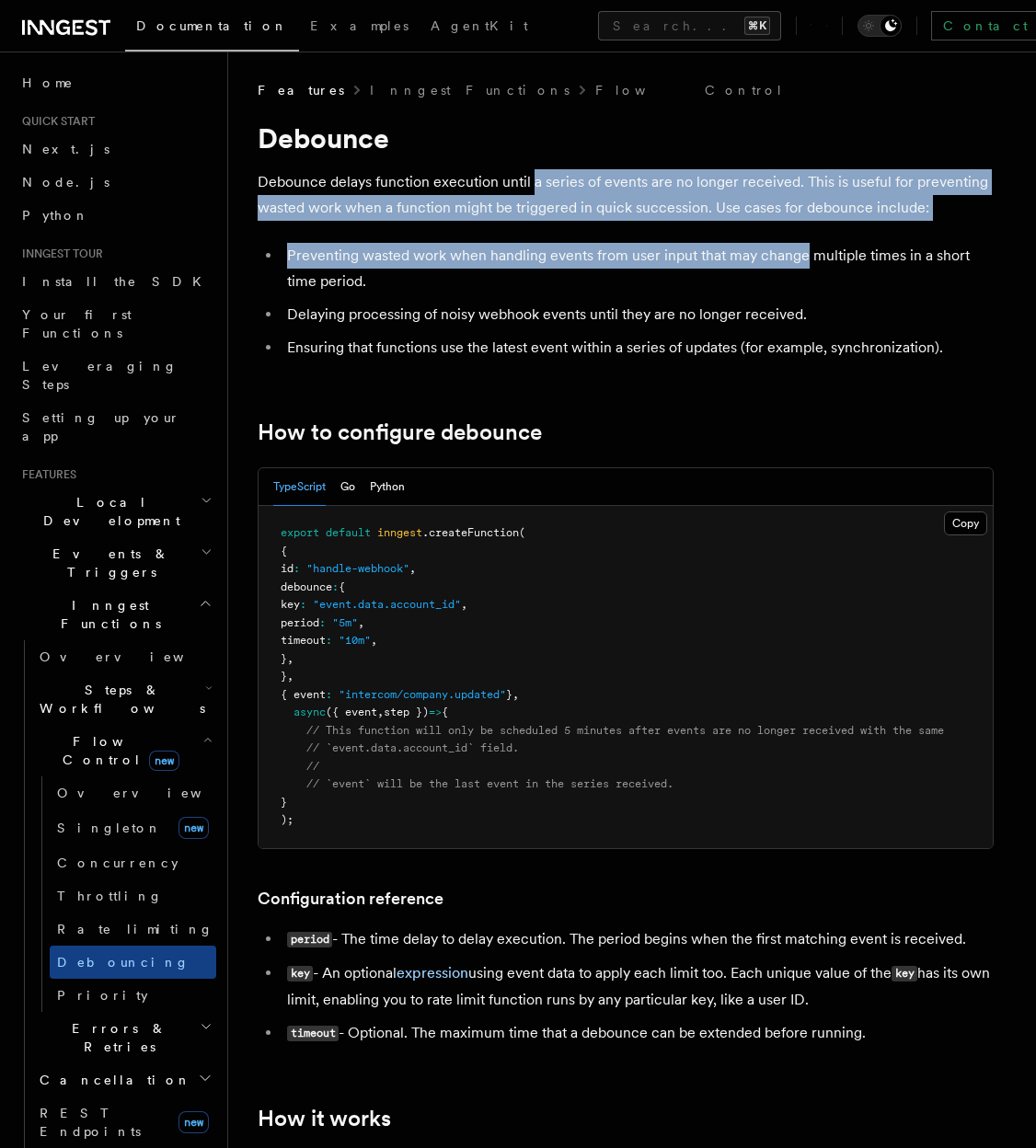
drag, startPoint x: 530, startPoint y: 193, endPoint x: 804, endPoint y: 247, distance: 279.3
click at [804, 247] on li "Preventing wasted work when handling events from user input that may change mul…" at bounding box center [637, 268] width 712 height 52
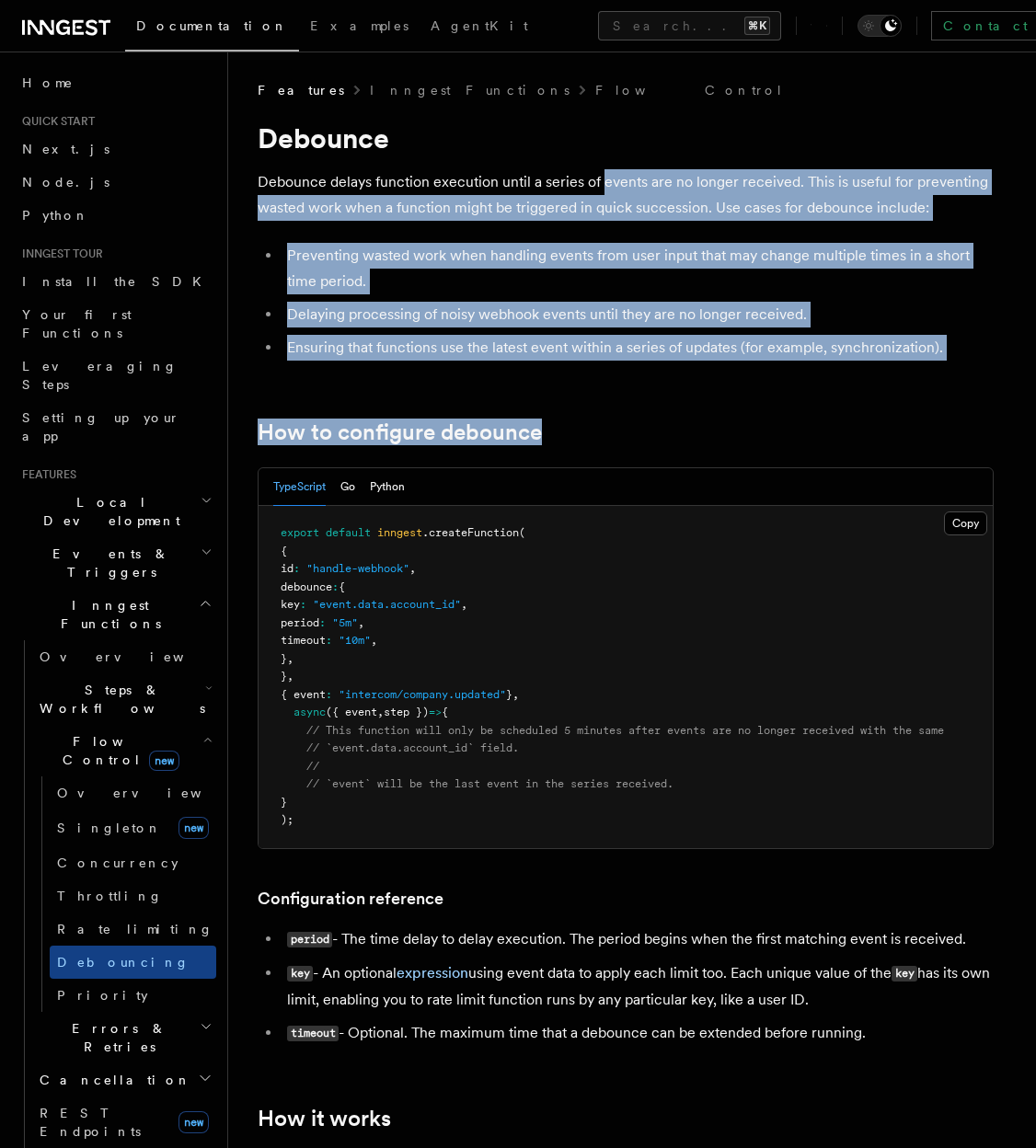
drag, startPoint x: 602, startPoint y: 186, endPoint x: 908, endPoint y: 449, distance: 403.5
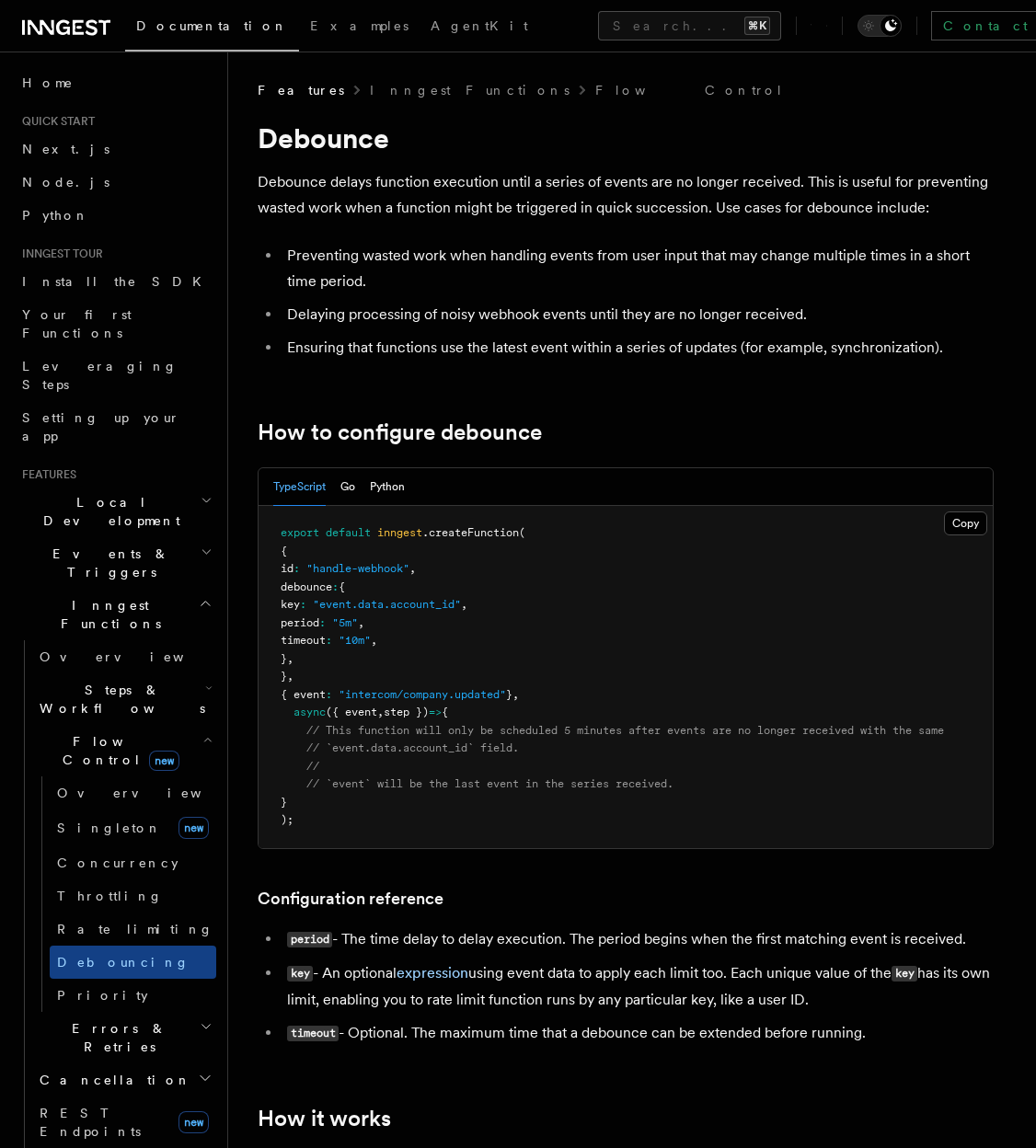
scroll to position [11, 0]
